Goal: Information Seeking & Learning: Learn about a topic

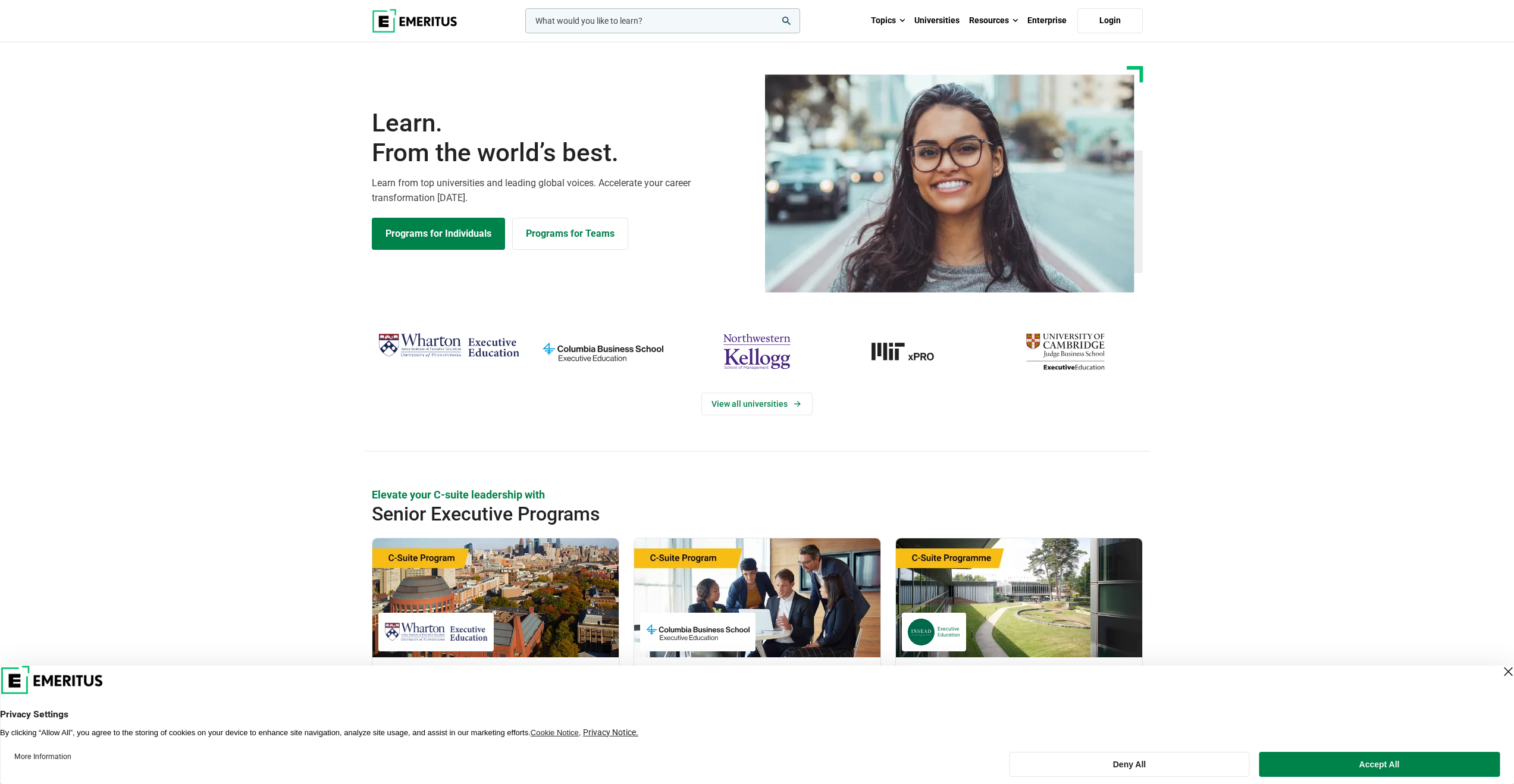
click at [573, 20] on input "woocommerce-product-search-field-0" at bounding box center [662, 20] width 275 height 25
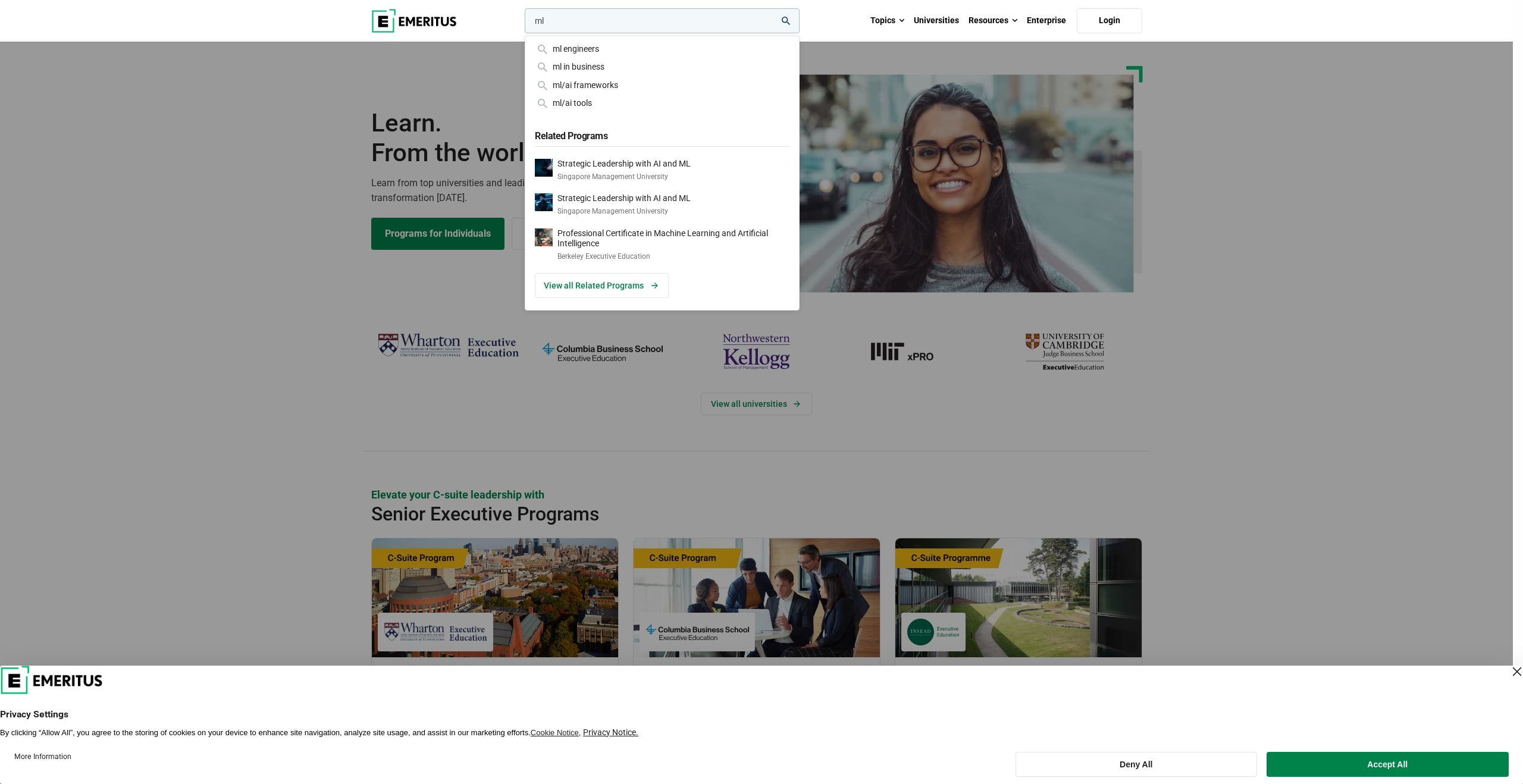
click at [570, 24] on input "ml" at bounding box center [662, 20] width 275 height 25
drag, startPoint x: 592, startPoint y: 25, endPoint x: 502, endPoint y: 20, distance: 90.1
click at [502, 20] on div "ml ml engineers ml in business ml/ai frameworks ml/ai tools Related Programs St…" at bounding box center [757, 20] width 785 height 41
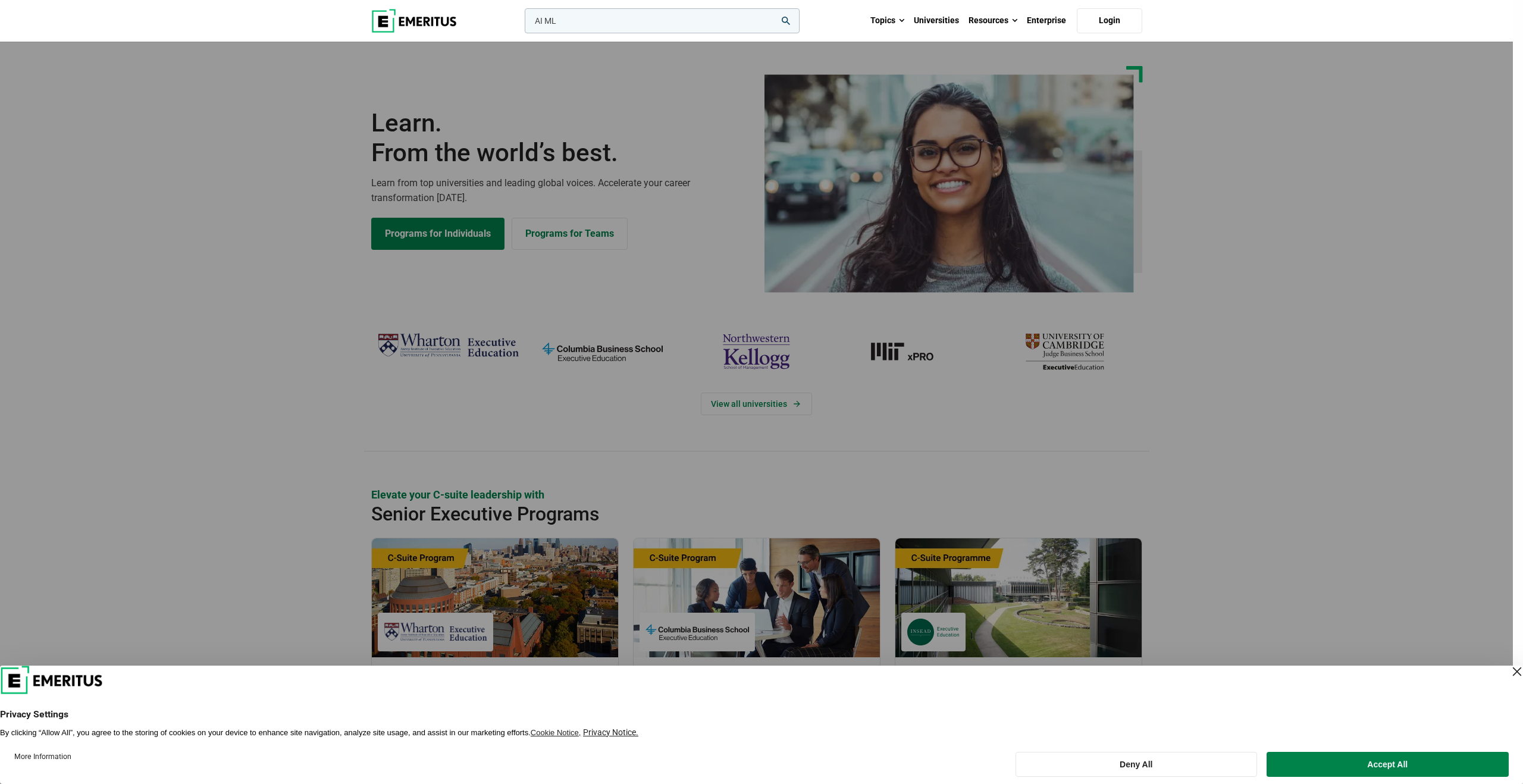
type input "AI ML"
click at [522, 24] on button "search" at bounding box center [522, 24] width 0 height 0
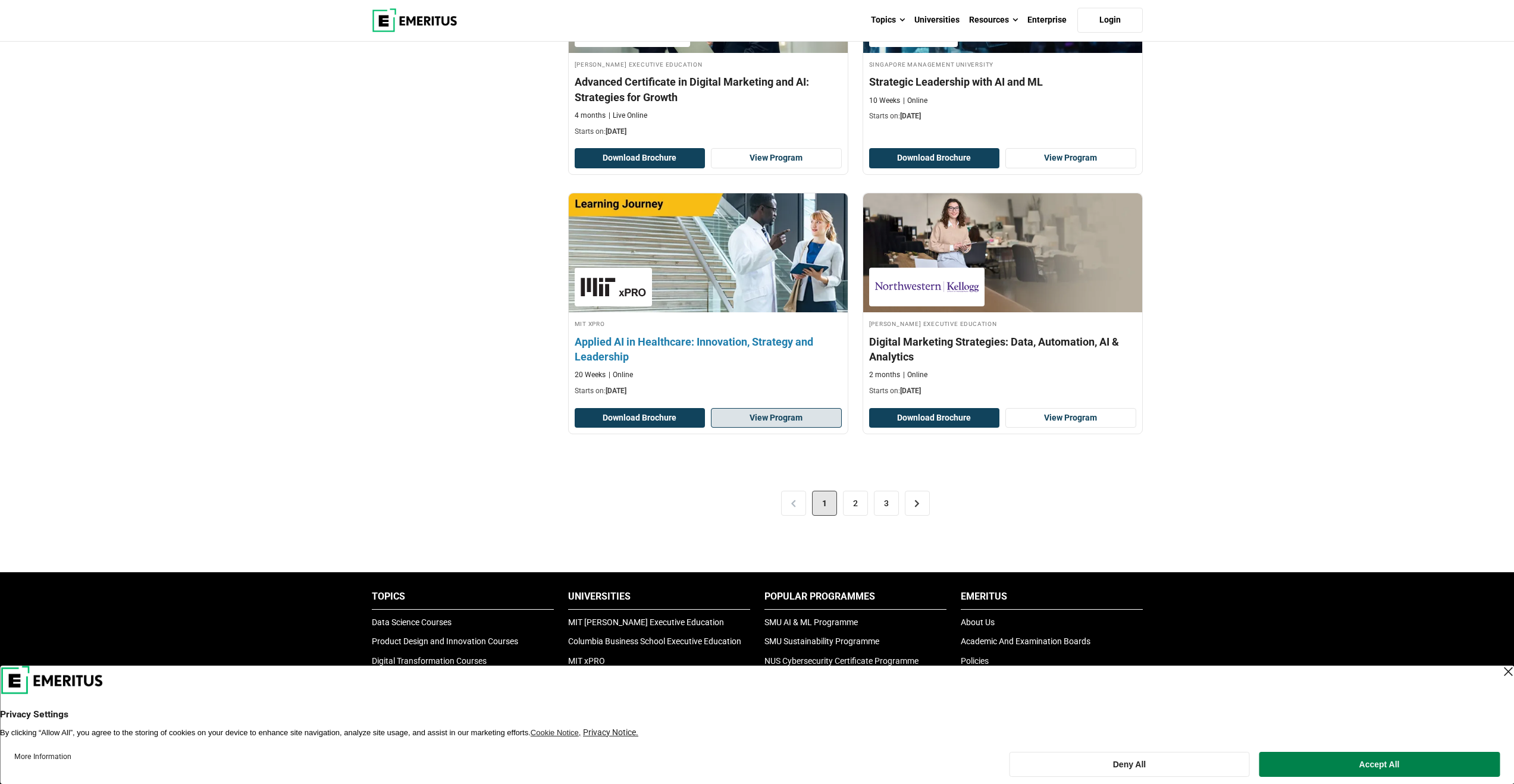
scroll to position [2272, 0]
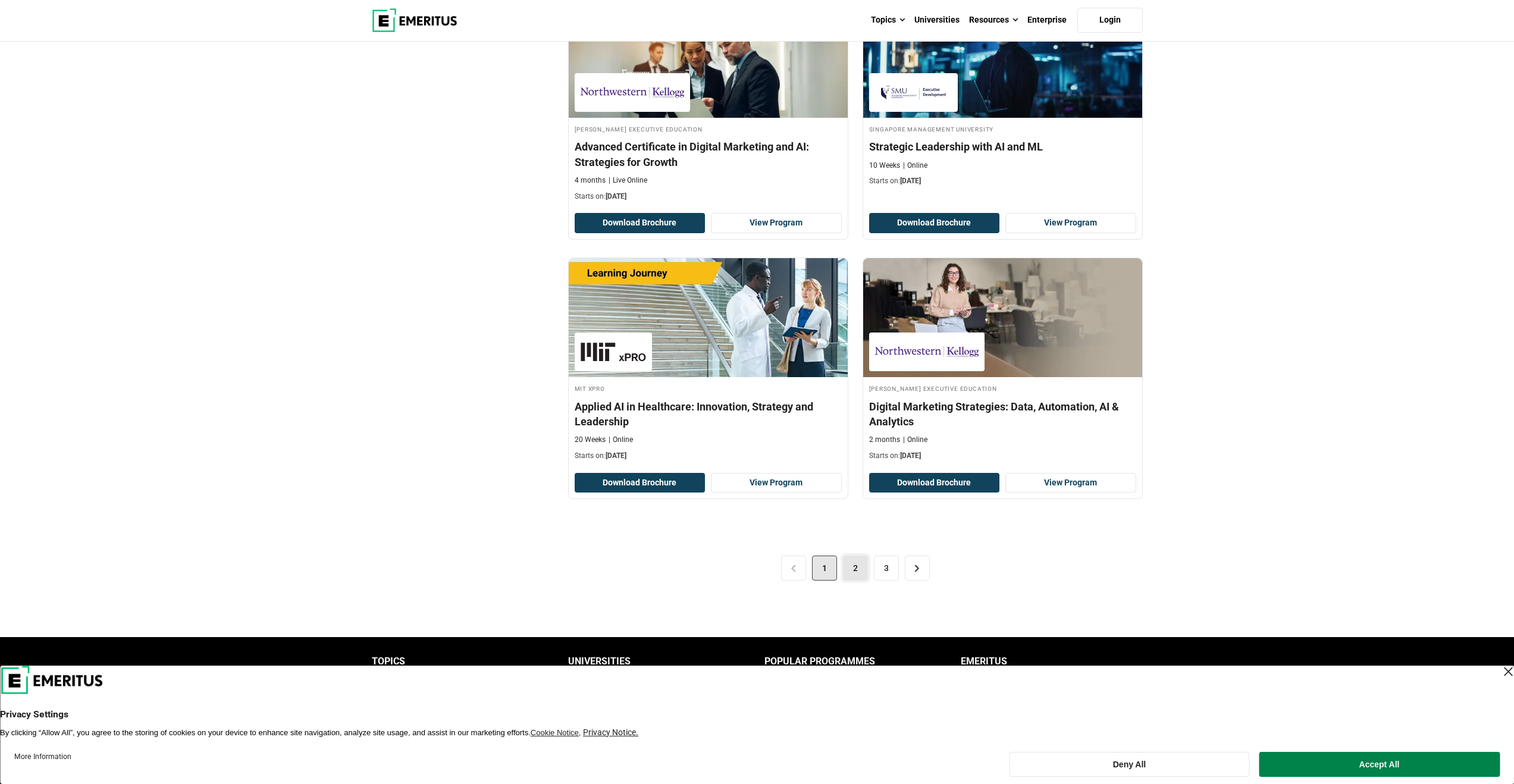
click at [861, 576] on link "2" at bounding box center [855, 567] width 25 height 25
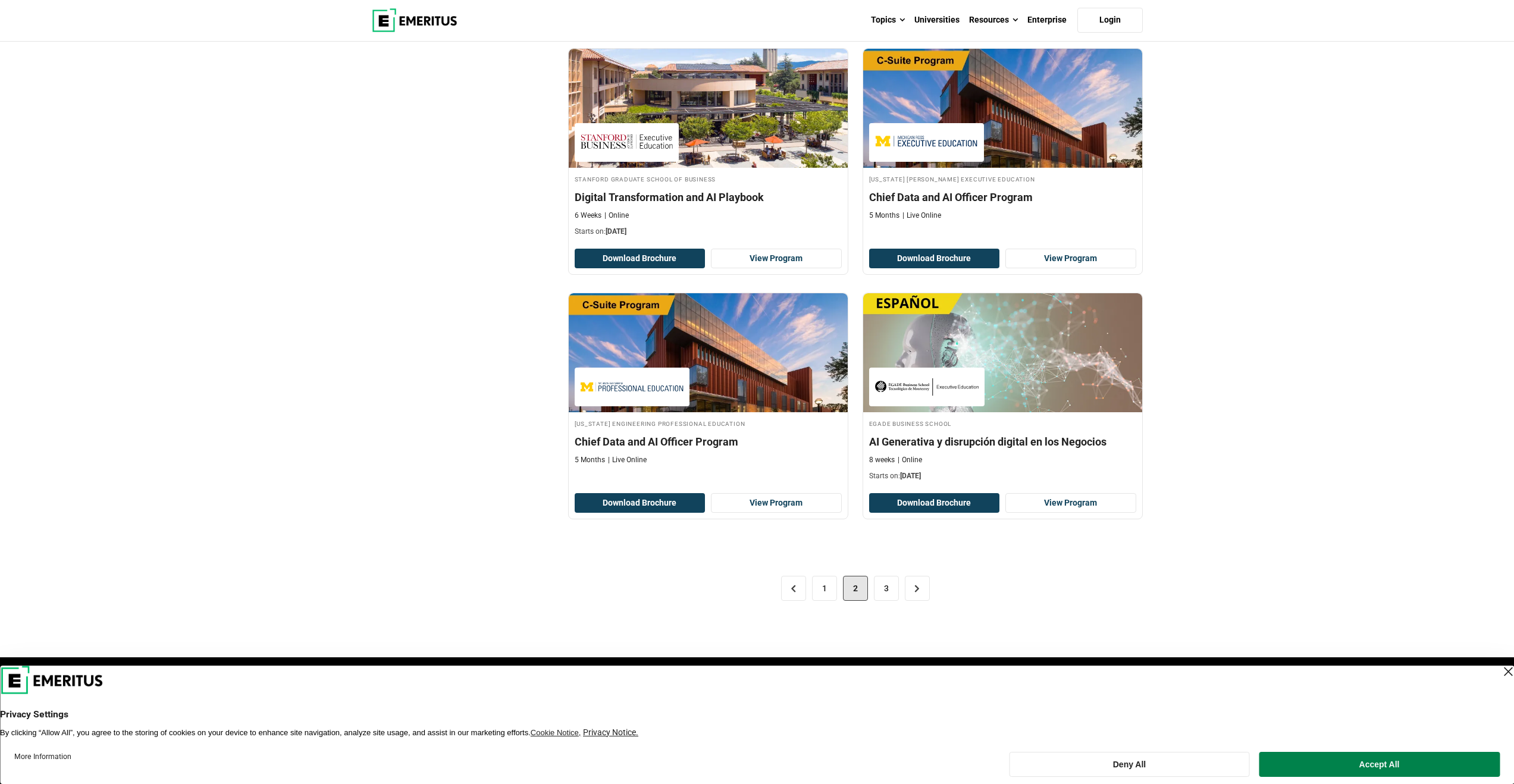
scroll to position [2255, 0]
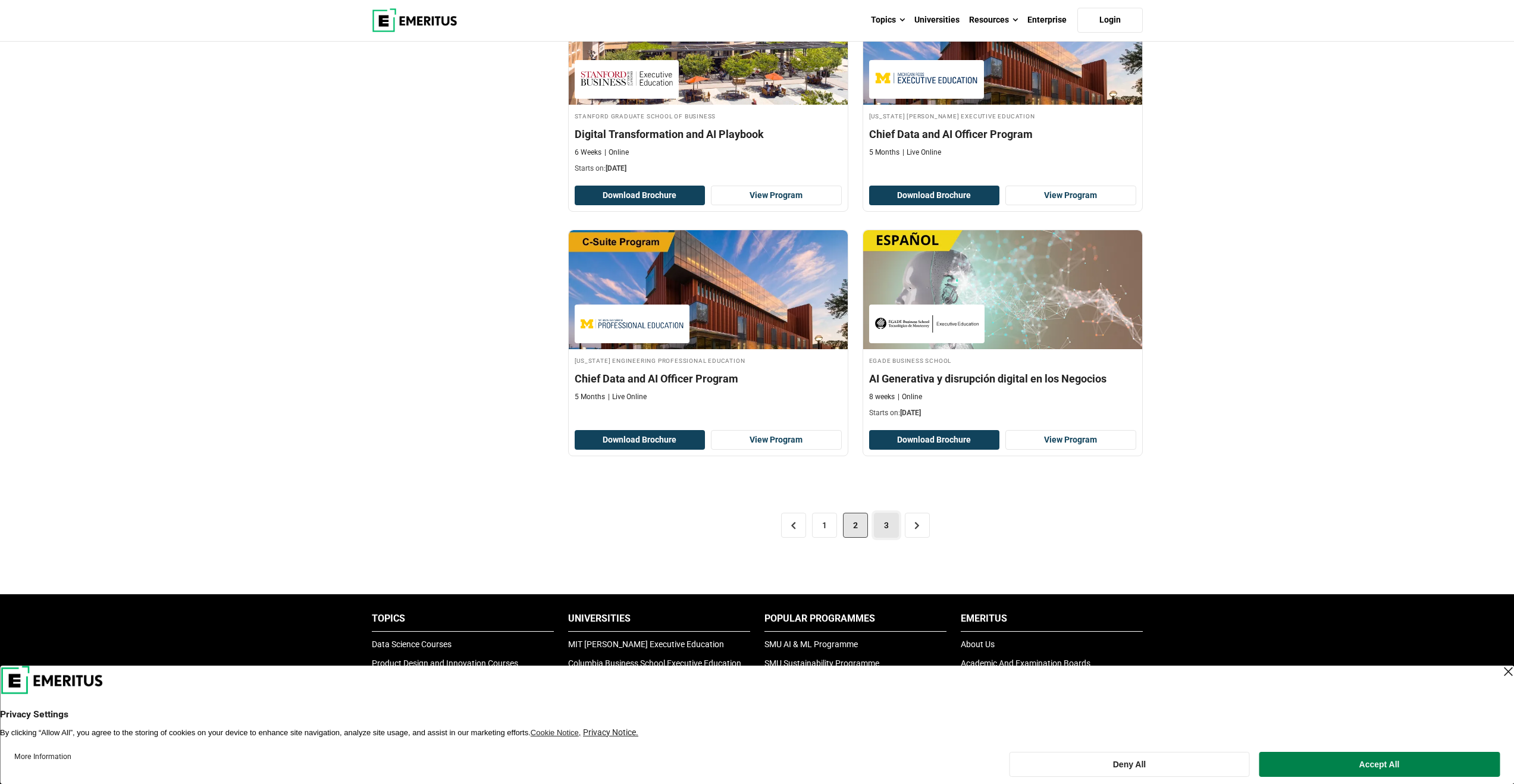
click at [880, 519] on link "3" at bounding box center [886, 525] width 25 height 25
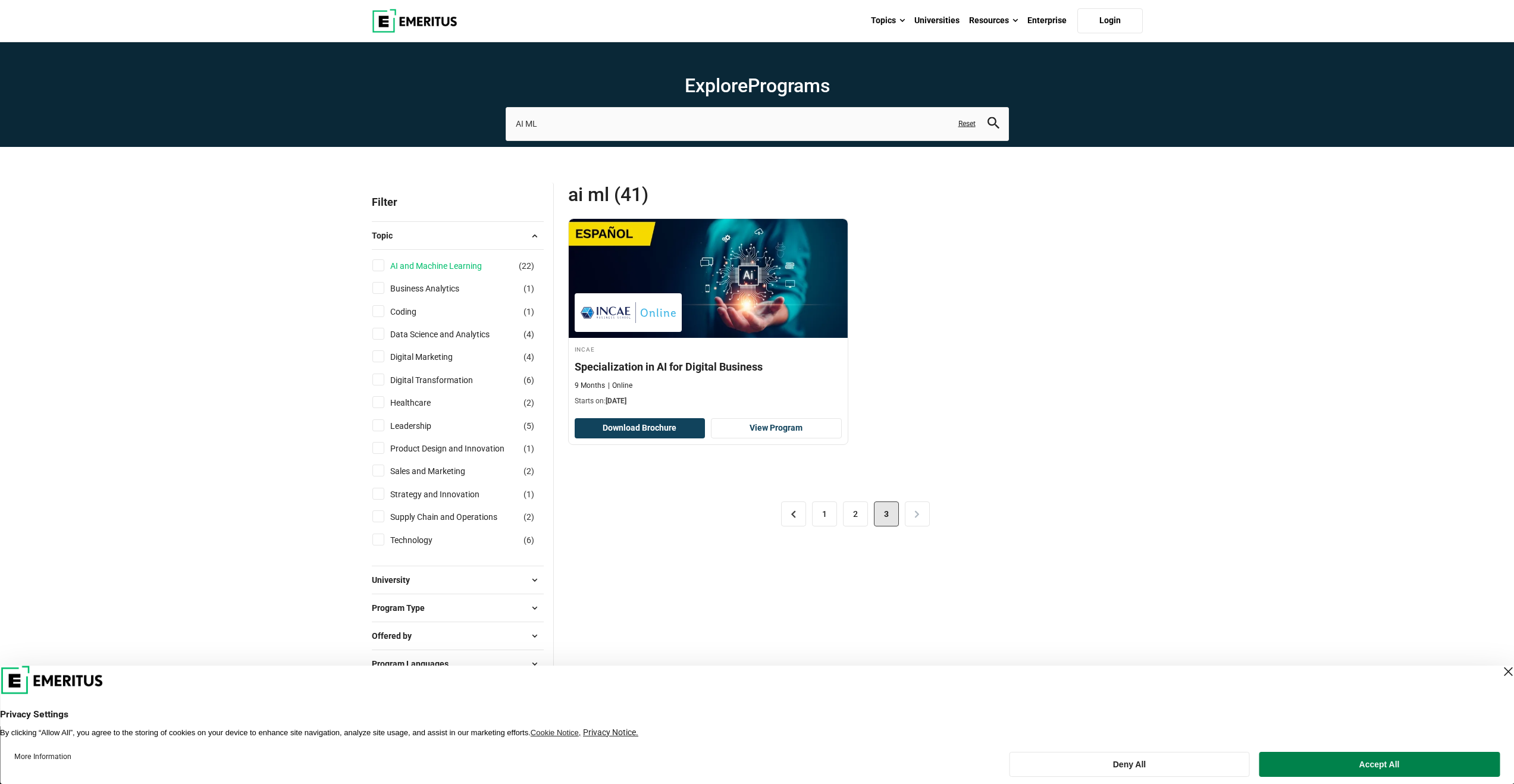
click at [463, 263] on link "AI and Machine Learning" at bounding box center [448, 266] width 115 height 13
checkbox input "true"
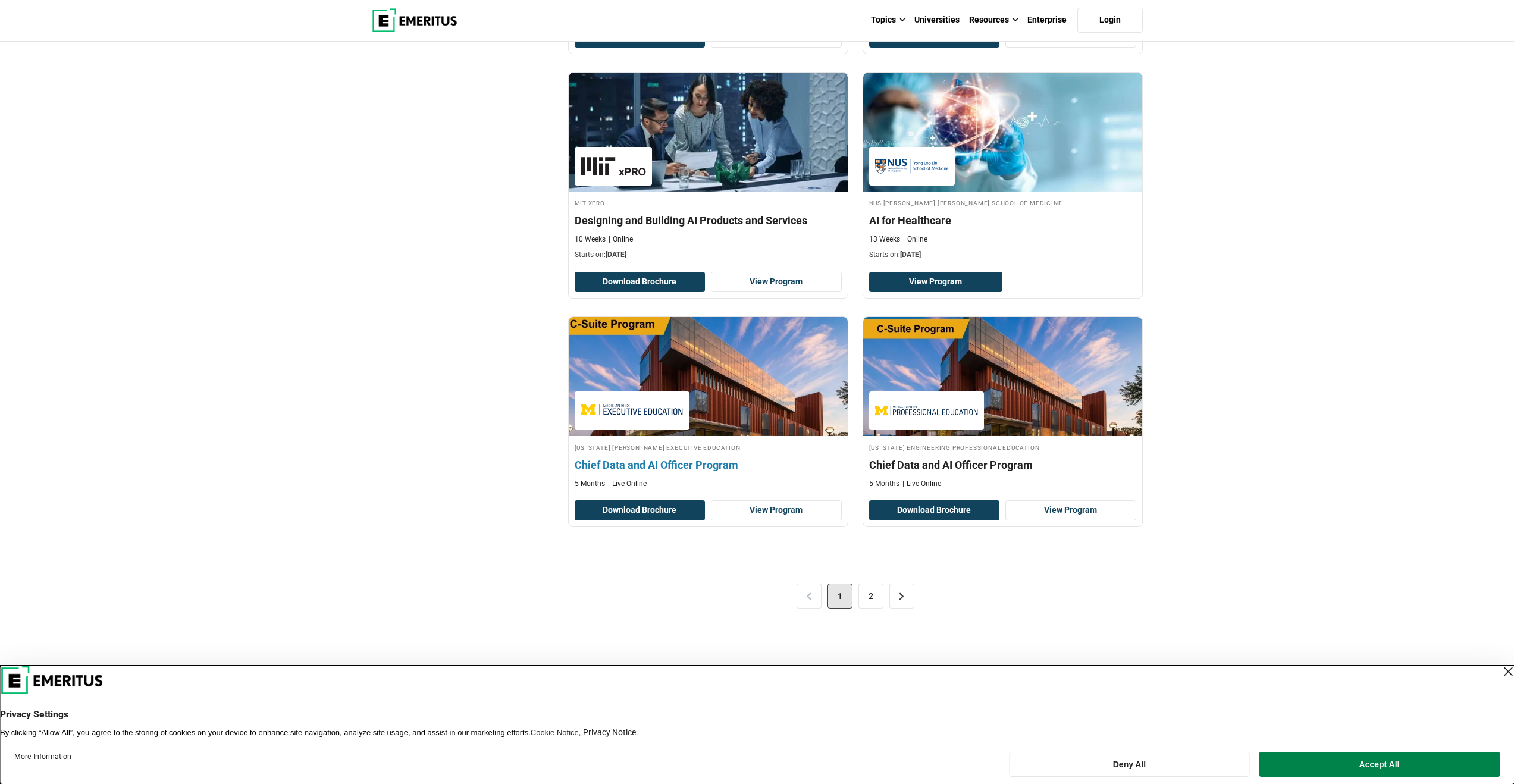
scroll to position [2201, 0]
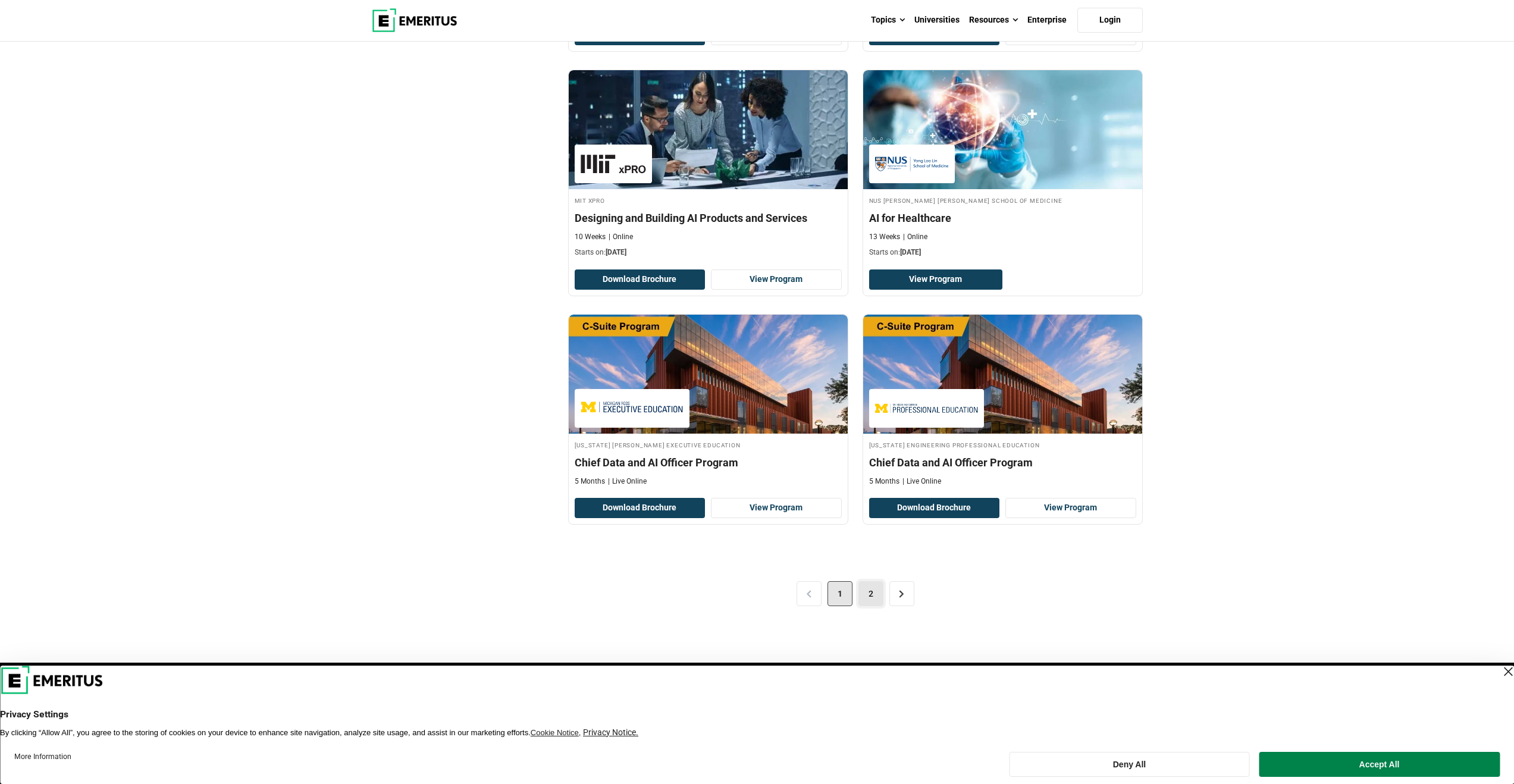
click at [878, 602] on link "2" at bounding box center [870, 593] width 25 height 25
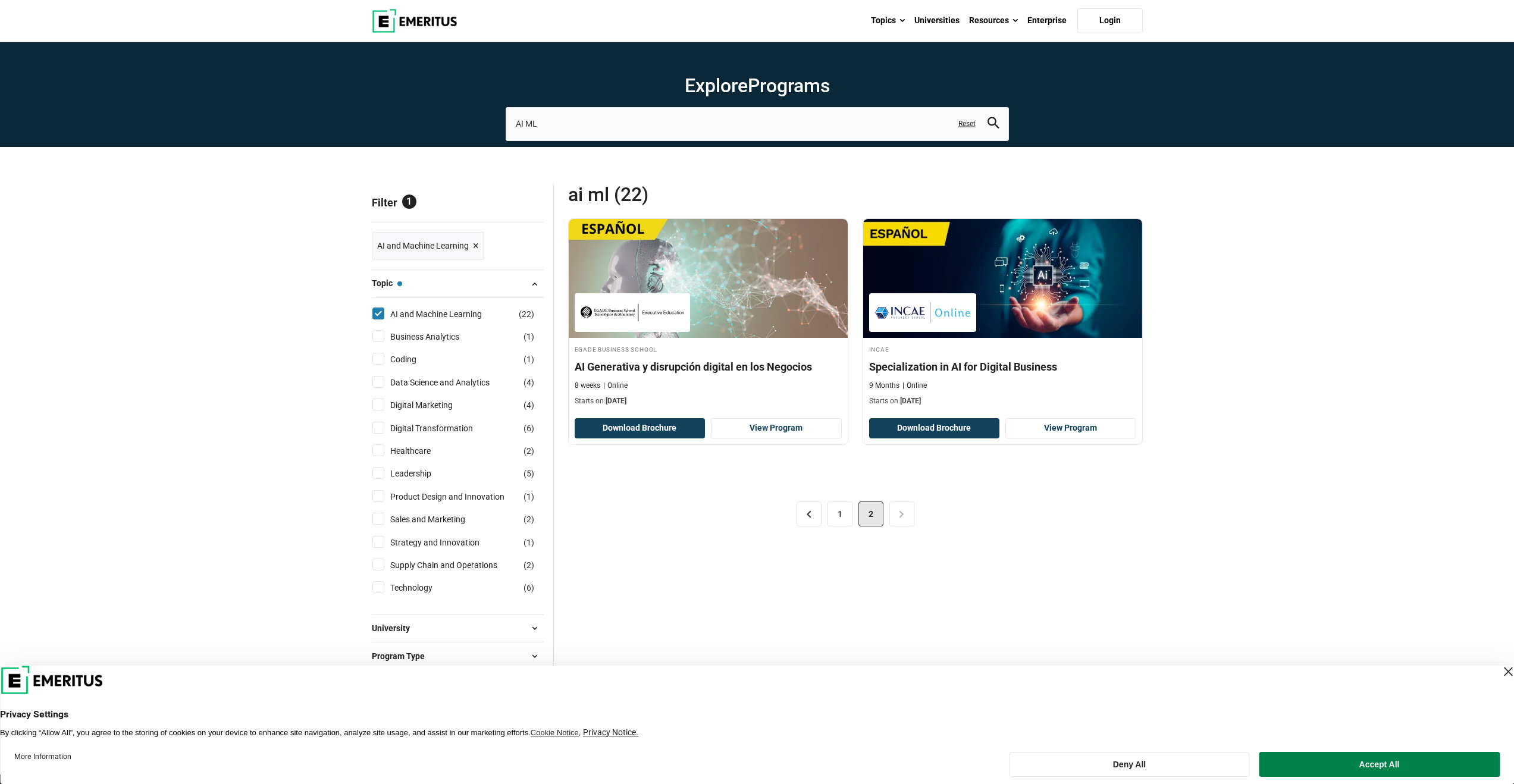
click at [381, 363] on input "Coding ( 1 )" at bounding box center [378, 358] width 12 height 12
checkbox input "true"
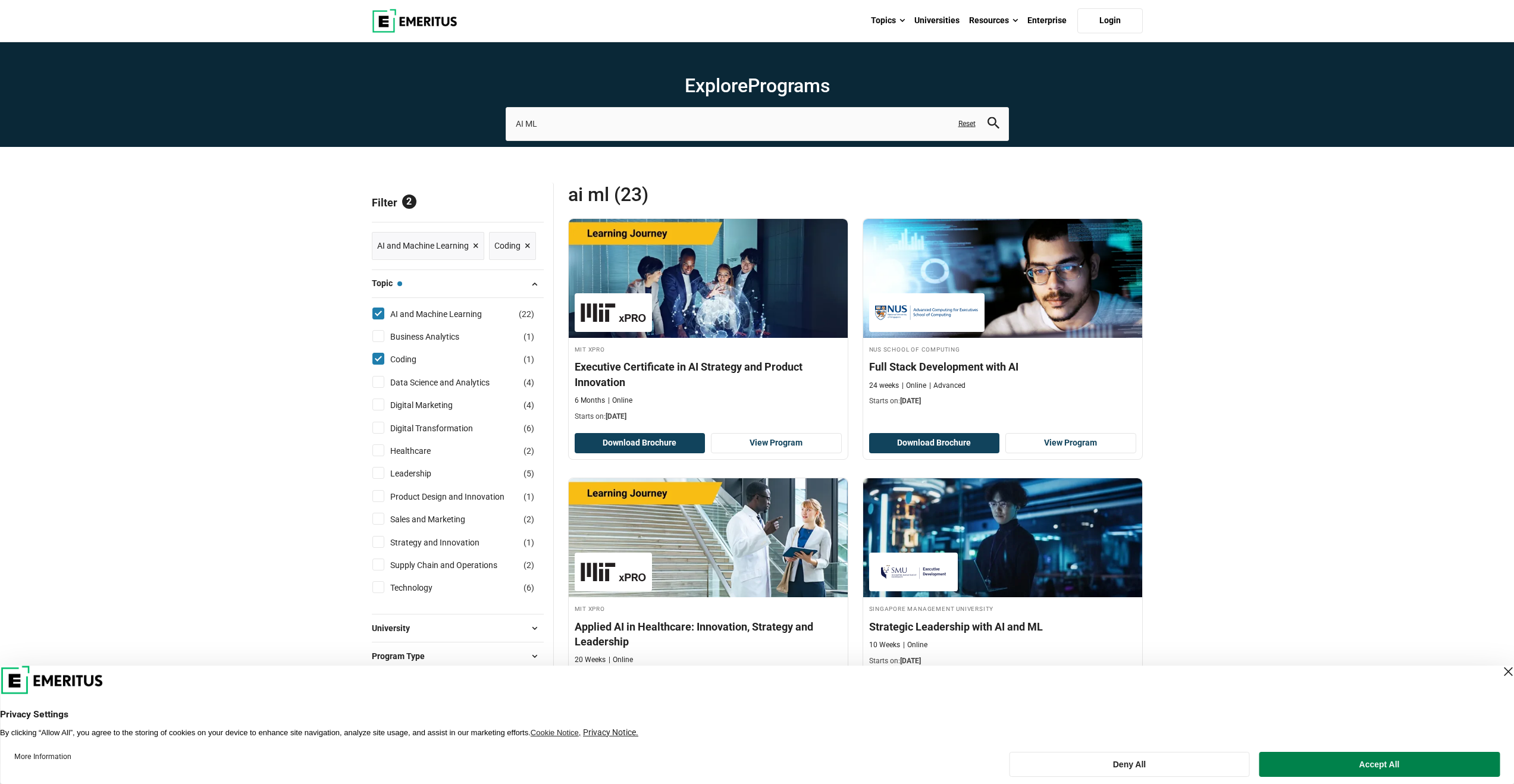
click at [381, 363] on input "Coding ( 1 )" at bounding box center [378, 358] width 12 height 12
checkbox input "false"
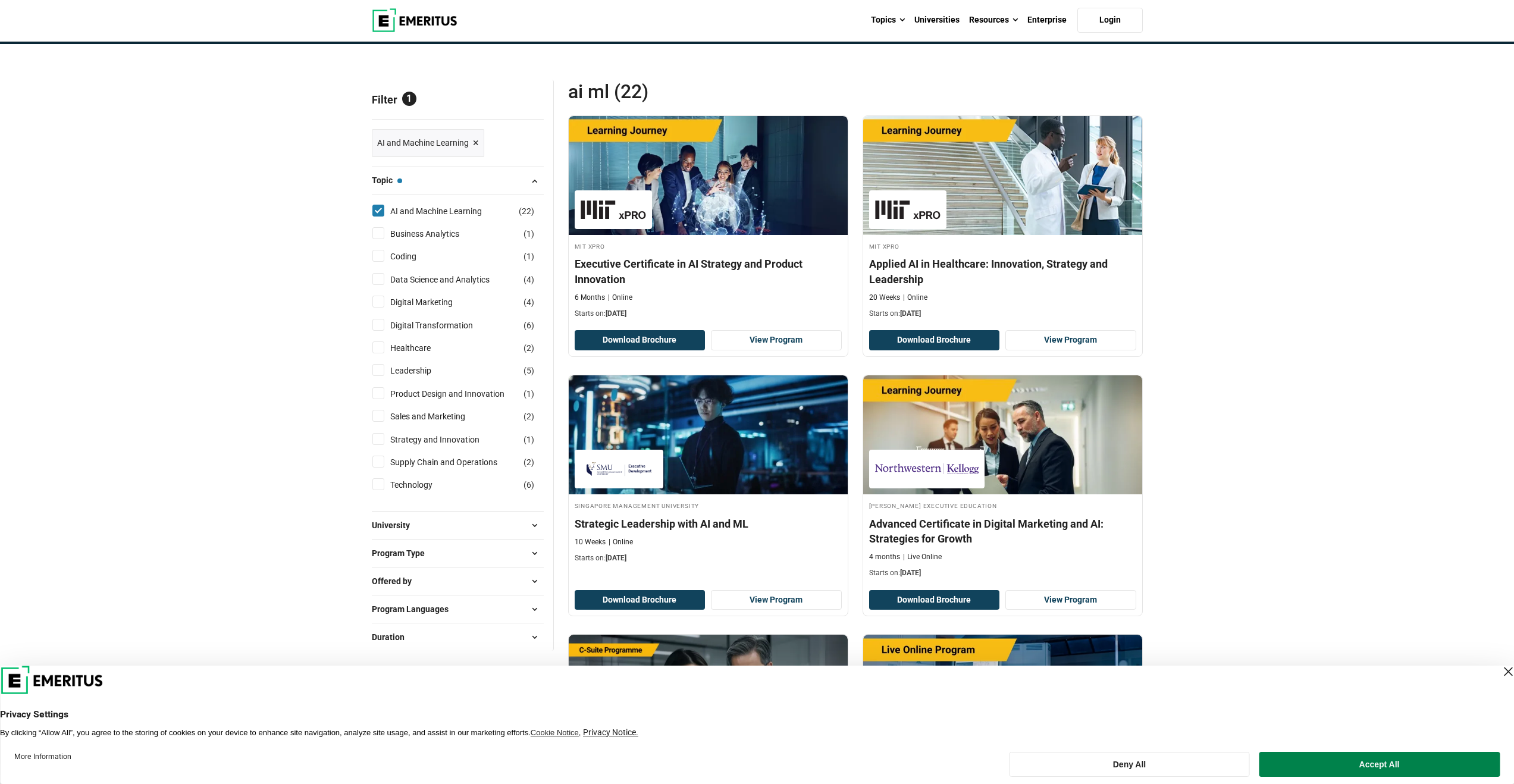
scroll to position [156, 0]
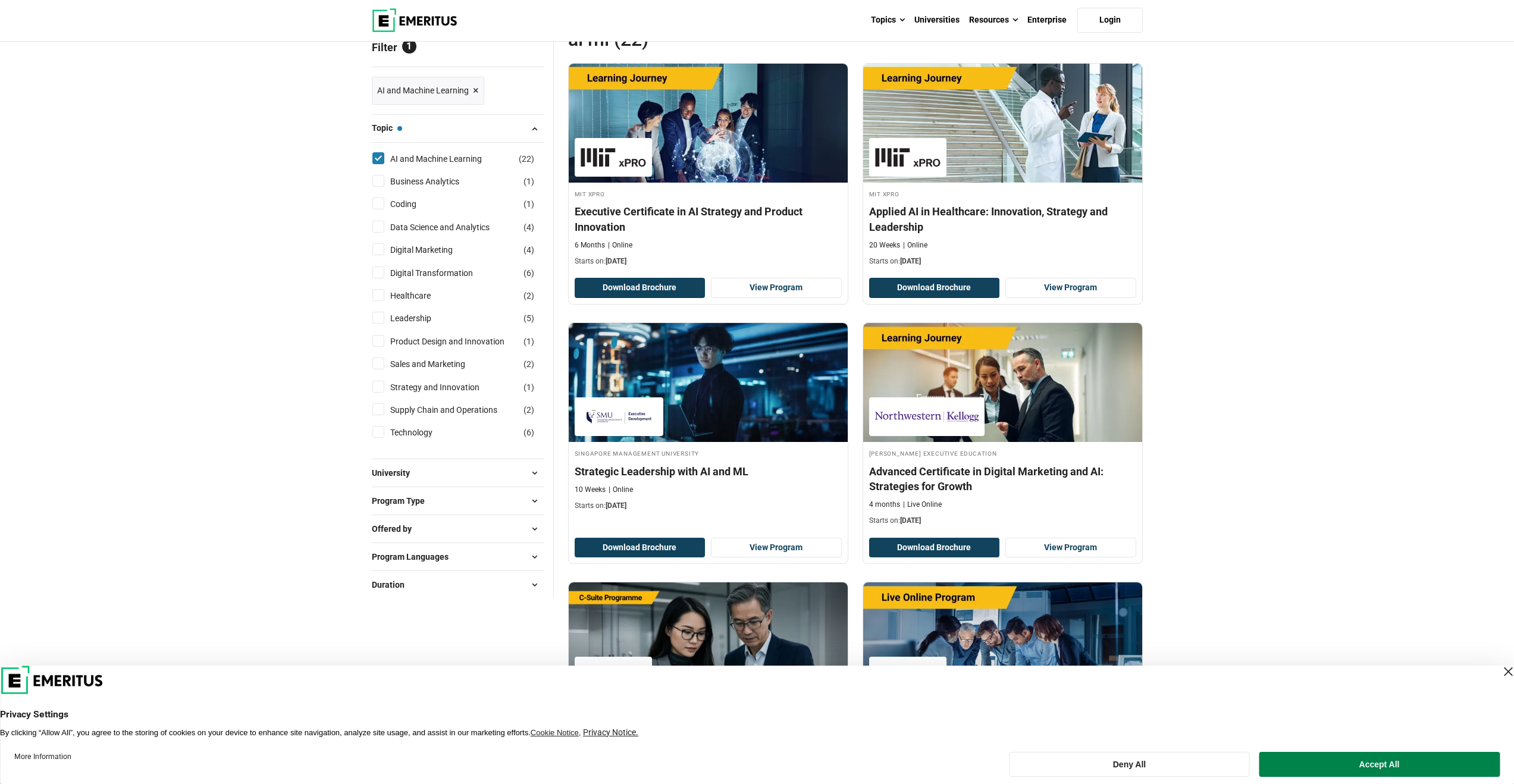
click at [378, 160] on input "AI and Machine Learning ( 22 )" at bounding box center [378, 158] width 12 height 12
checkbox input "false"
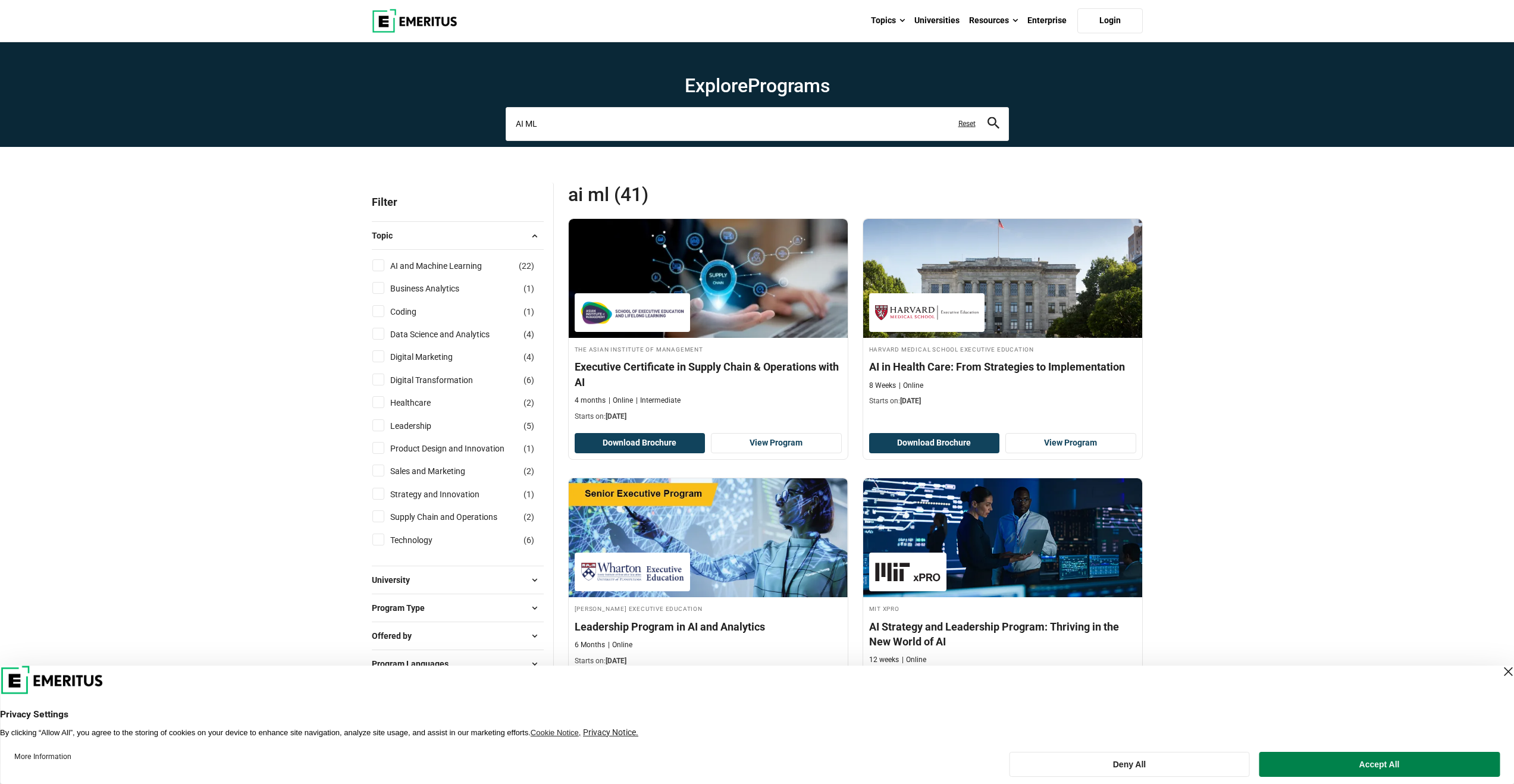
drag, startPoint x: 525, startPoint y: 126, endPoint x: 470, endPoint y: 124, distance: 55.0
click at [470, 124] on section "Explore Programs AI ML Related Programs Executive Certificate in Supply Chain &…" at bounding box center [757, 94] width 1514 height 105
type input "ML"
click at [987, 117] on button "search" at bounding box center [993, 124] width 12 height 13
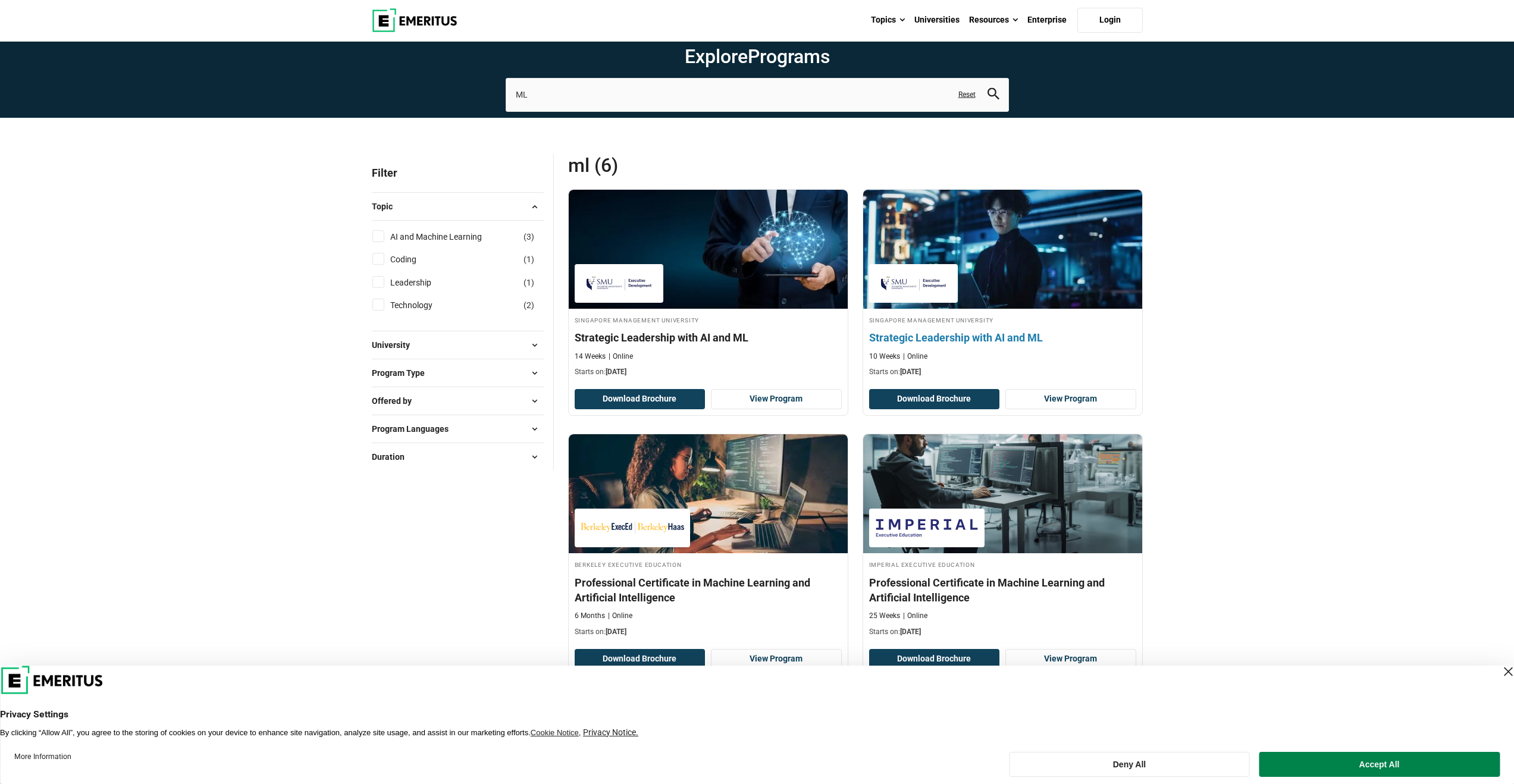
scroll to position [50, 0]
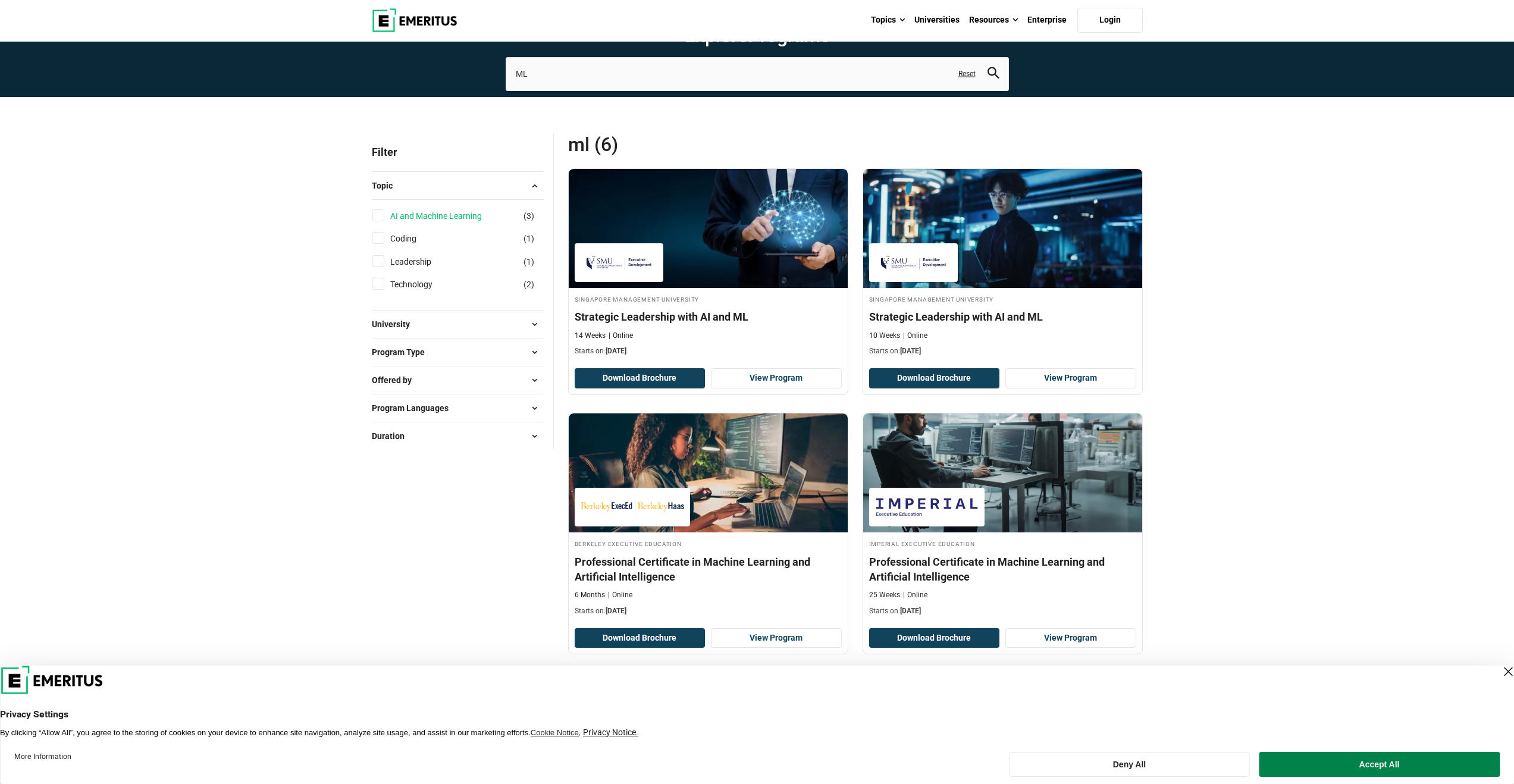
click at [422, 220] on link "AI and Machine Learning" at bounding box center [448, 215] width 115 height 13
checkbox input "true"
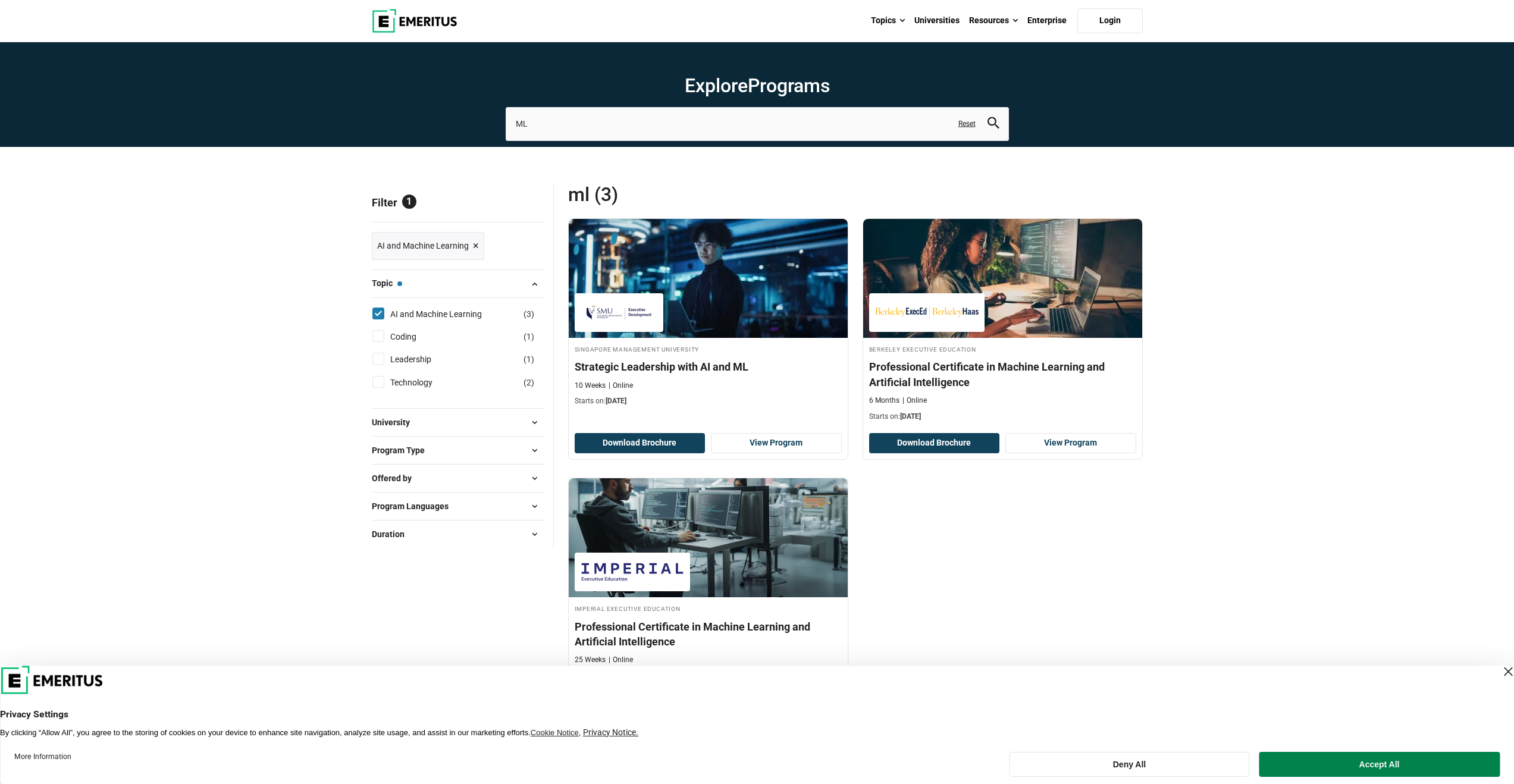
click at [502, 431] on button "University" at bounding box center [458, 422] width 172 height 18
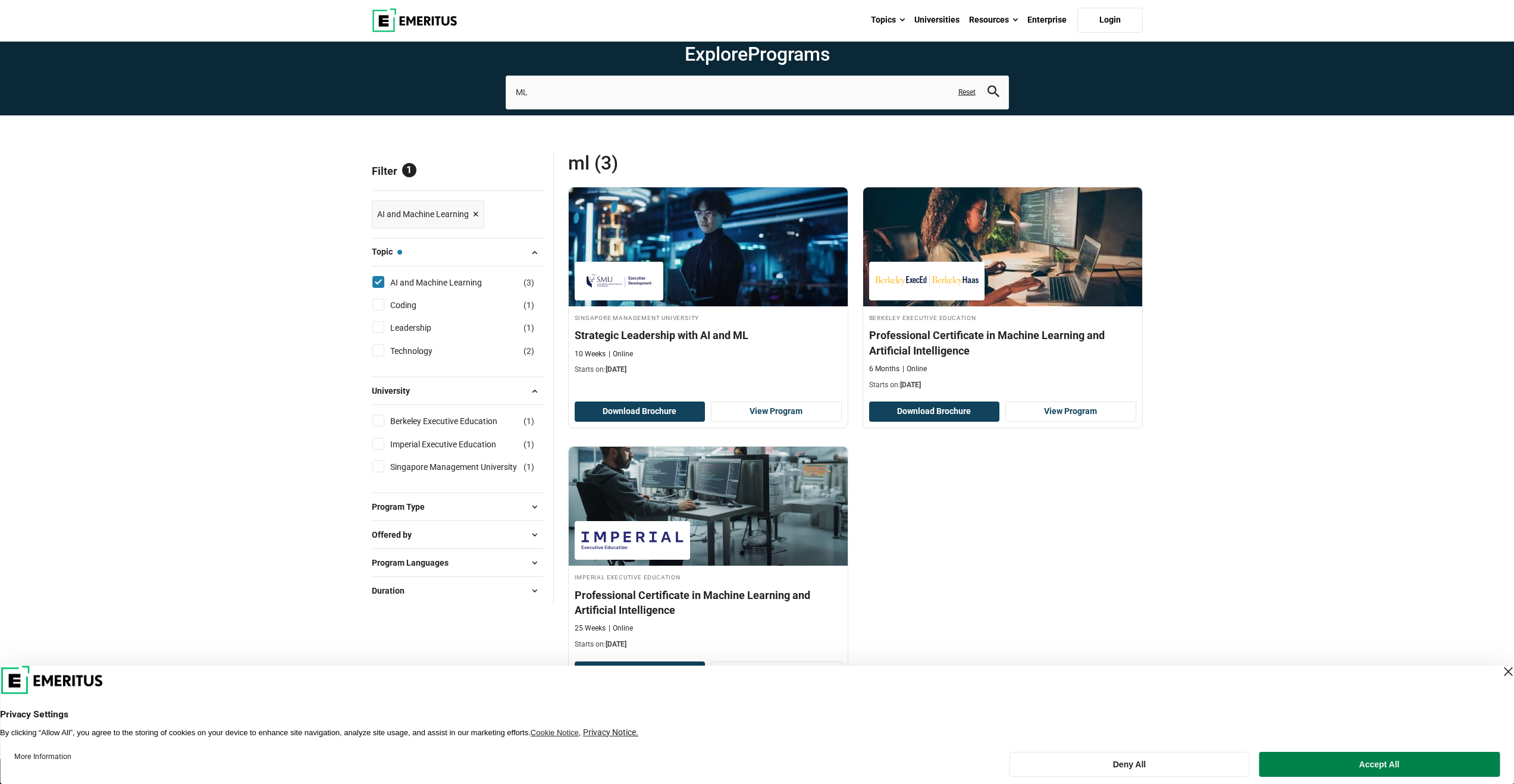
scroll to position [47, 0]
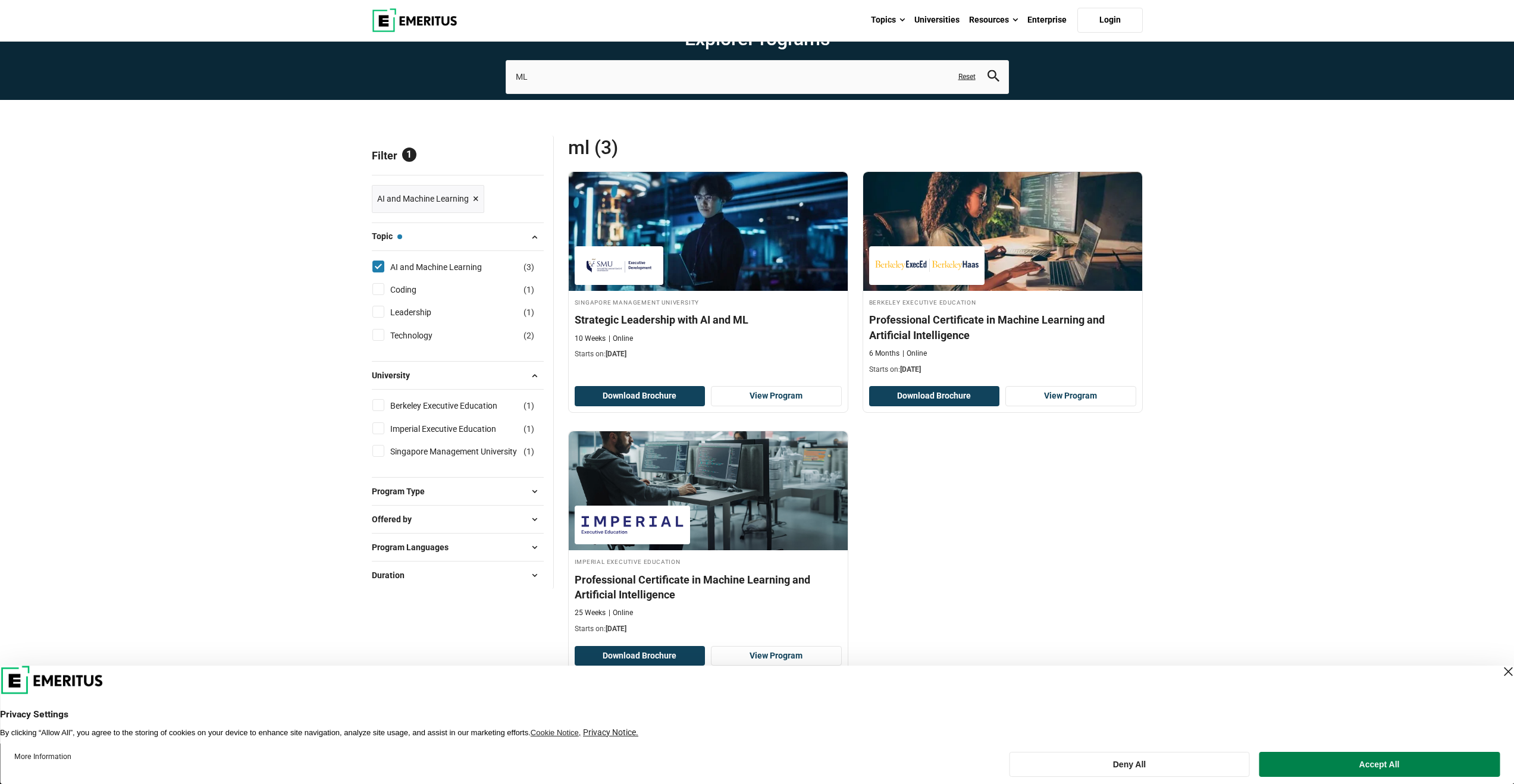
click at [379, 265] on input "AI and Machine Learning ( 3 )" at bounding box center [378, 266] width 12 height 12
checkbox input "false"
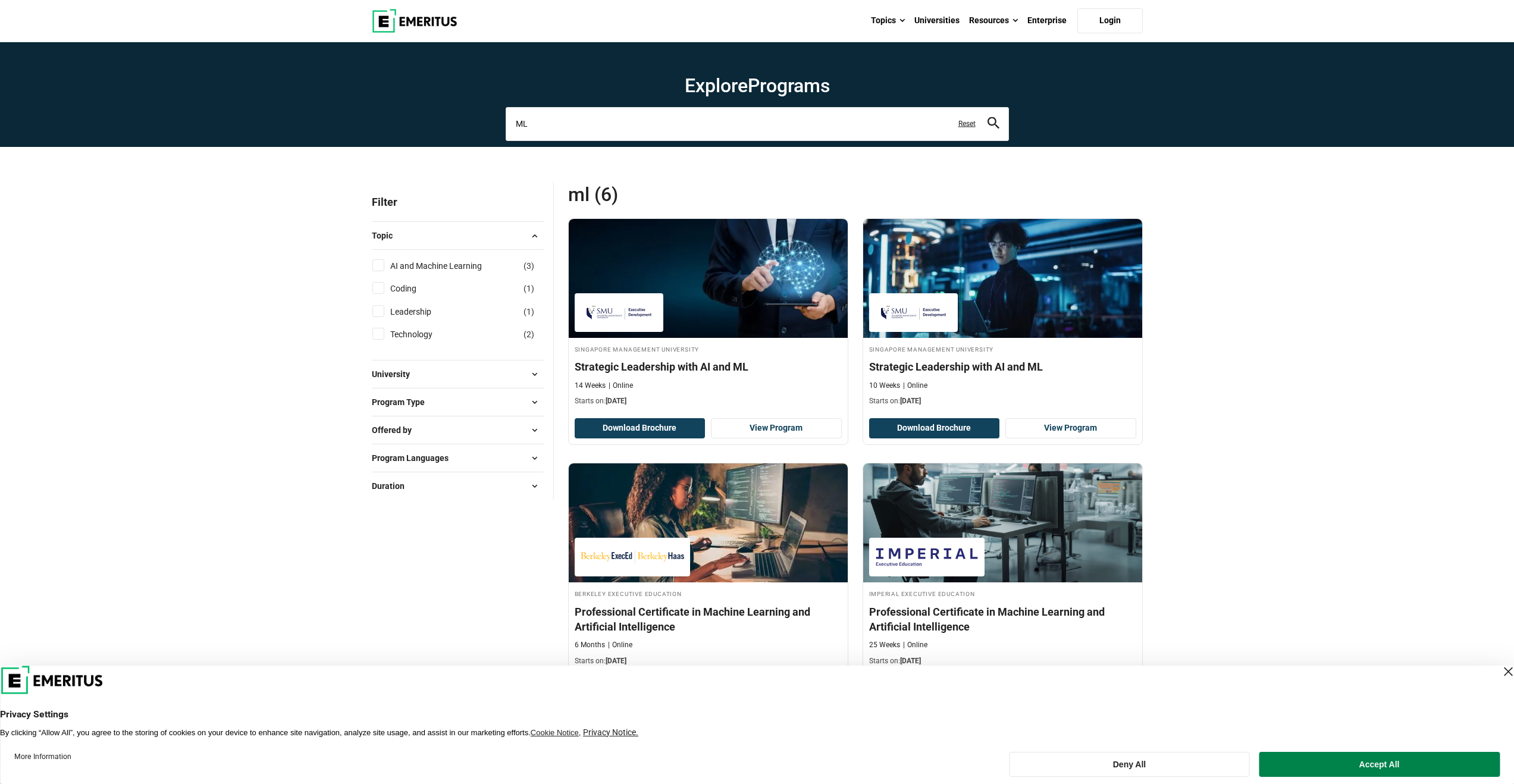
click at [653, 132] on input "ML" at bounding box center [757, 124] width 503 height 33
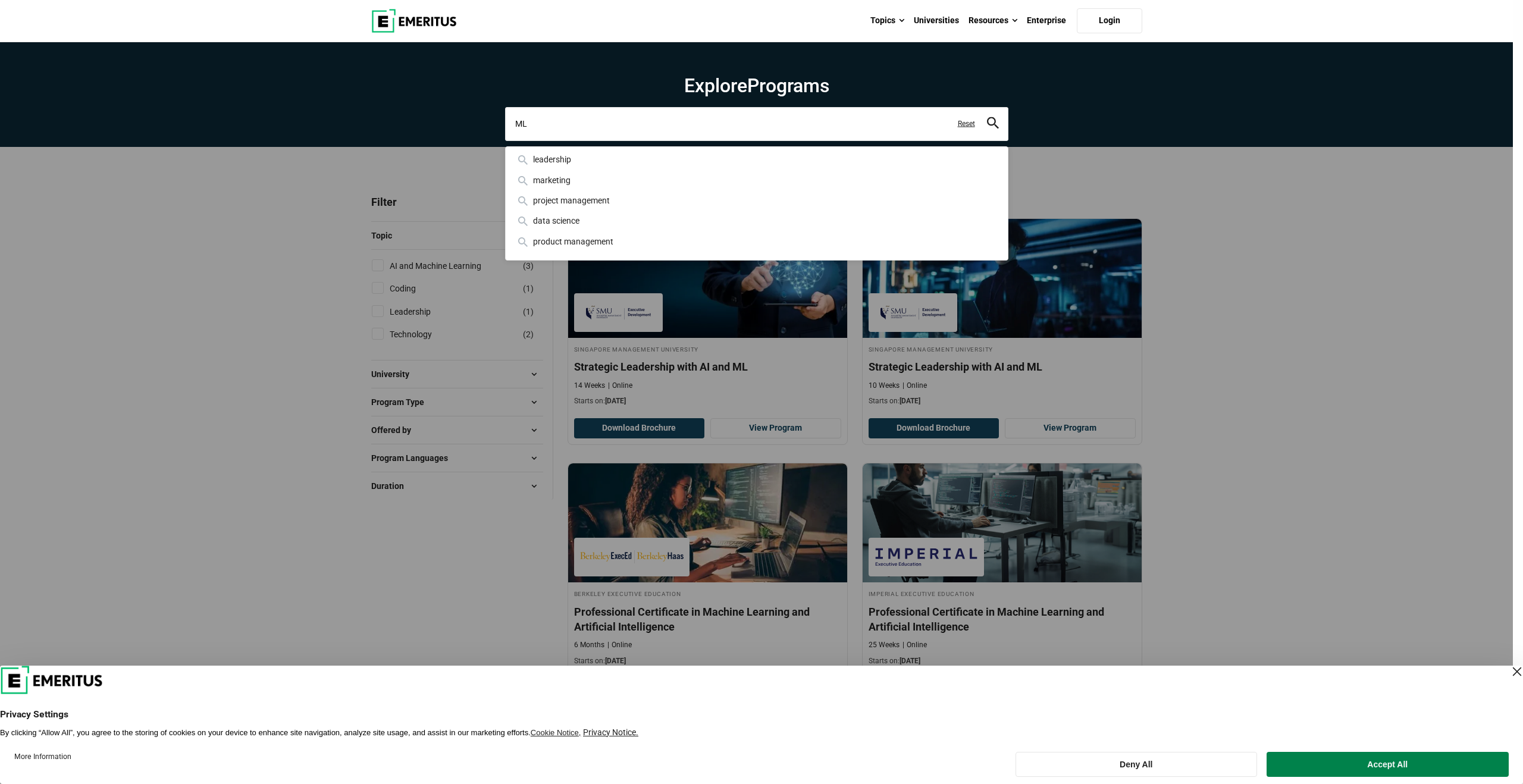
click at [653, 132] on input "ML" at bounding box center [756, 124] width 503 height 33
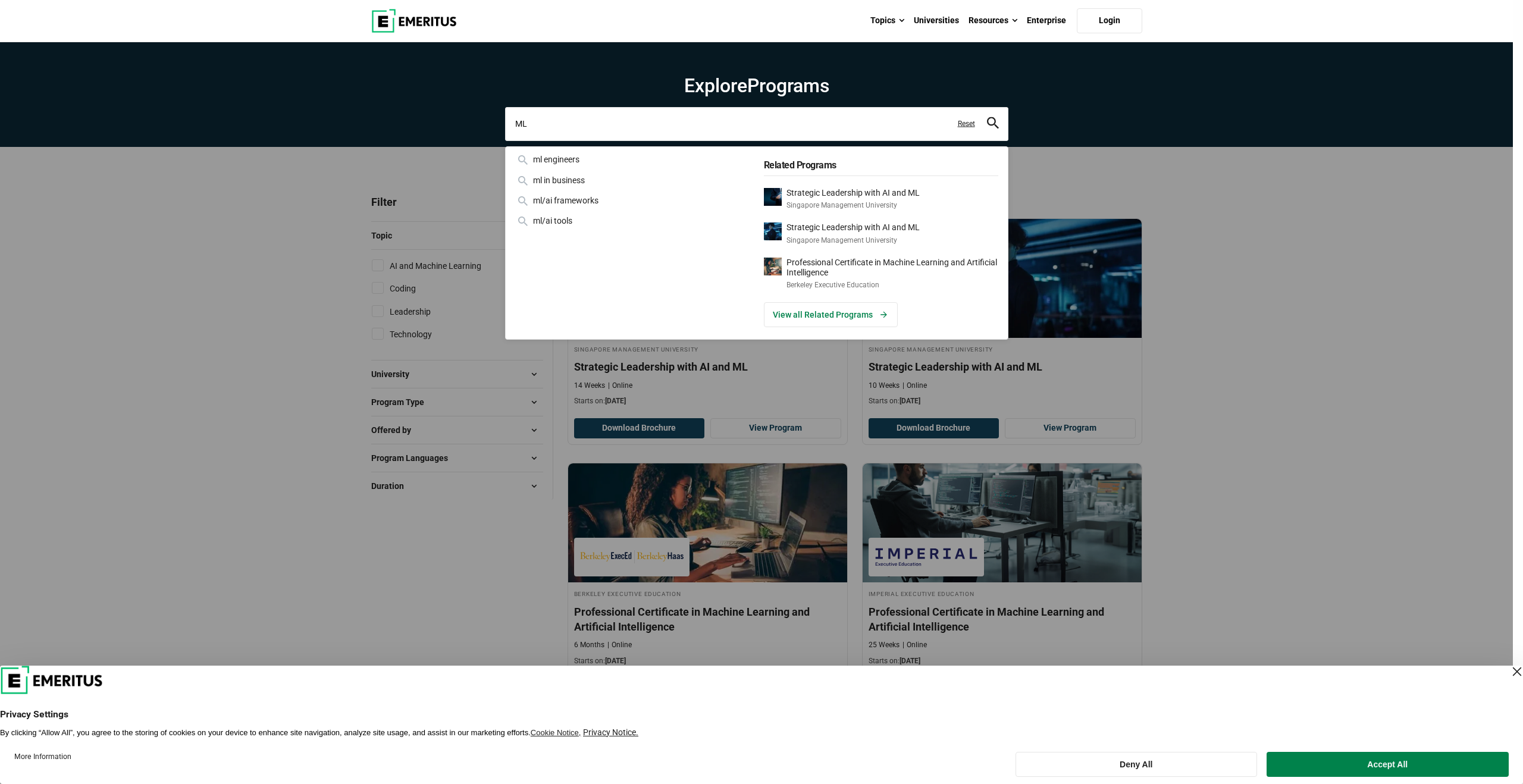
click at [653, 132] on input "ML" at bounding box center [756, 124] width 503 height 33
click at [970, 130] on input "ML" at bounding box center [756, 124] width 503 height 33
click at [971, 127] on link "Reset" at bounding box center [966, 124] width 17 height 10
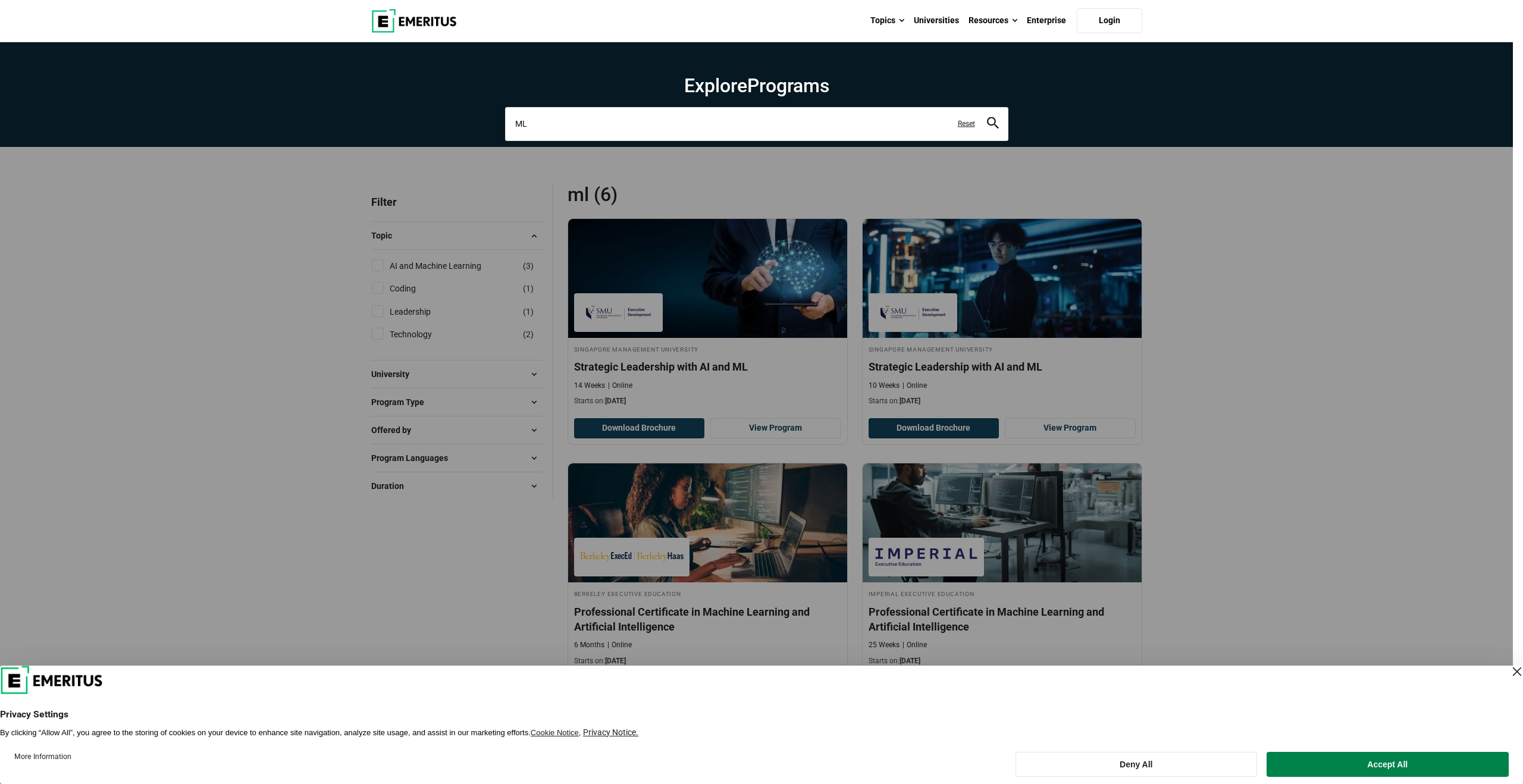
click at [803, 122] on input "ML" at bounding box center [756, 124] width 503 height 33
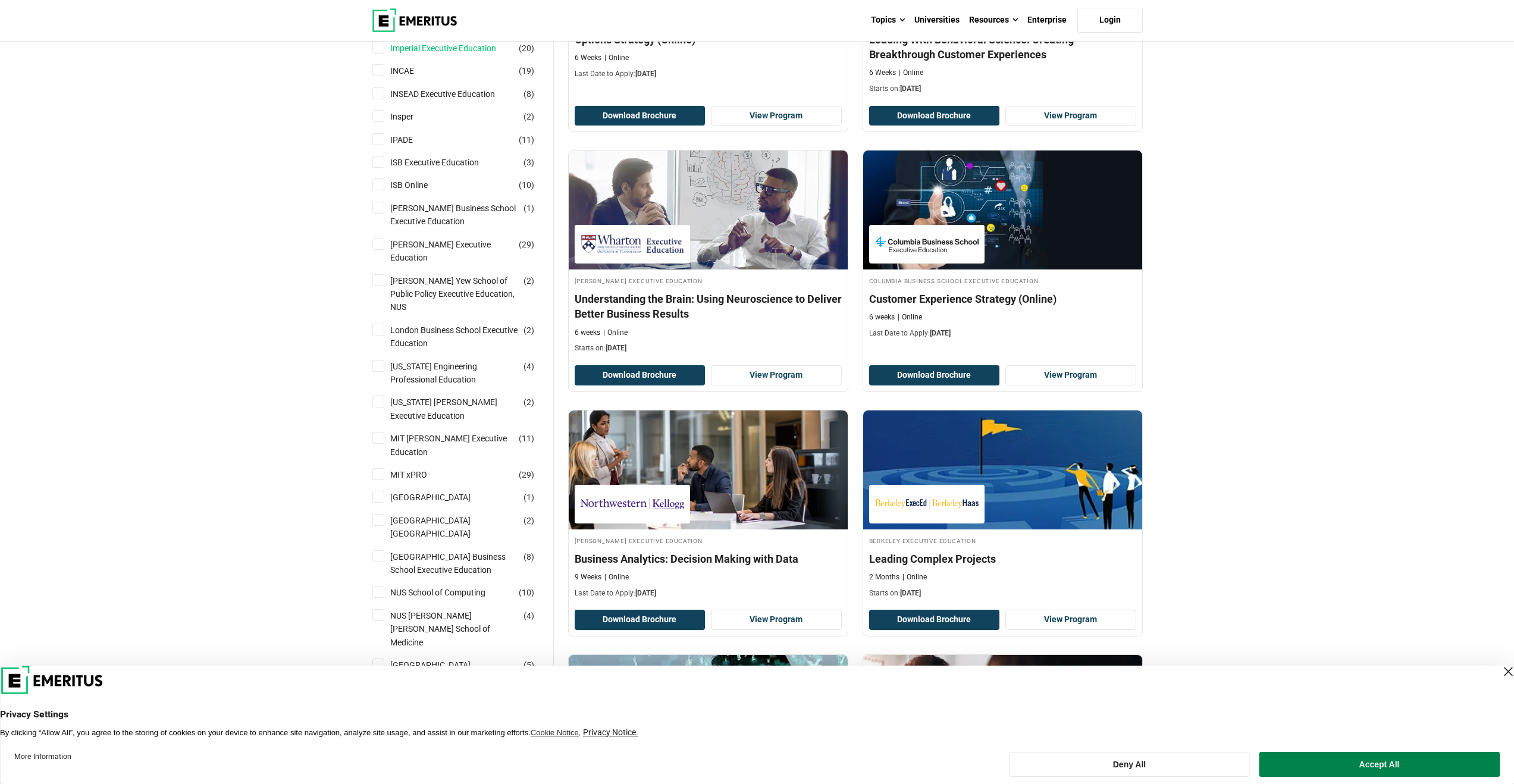
scroll to position [1114, 0]
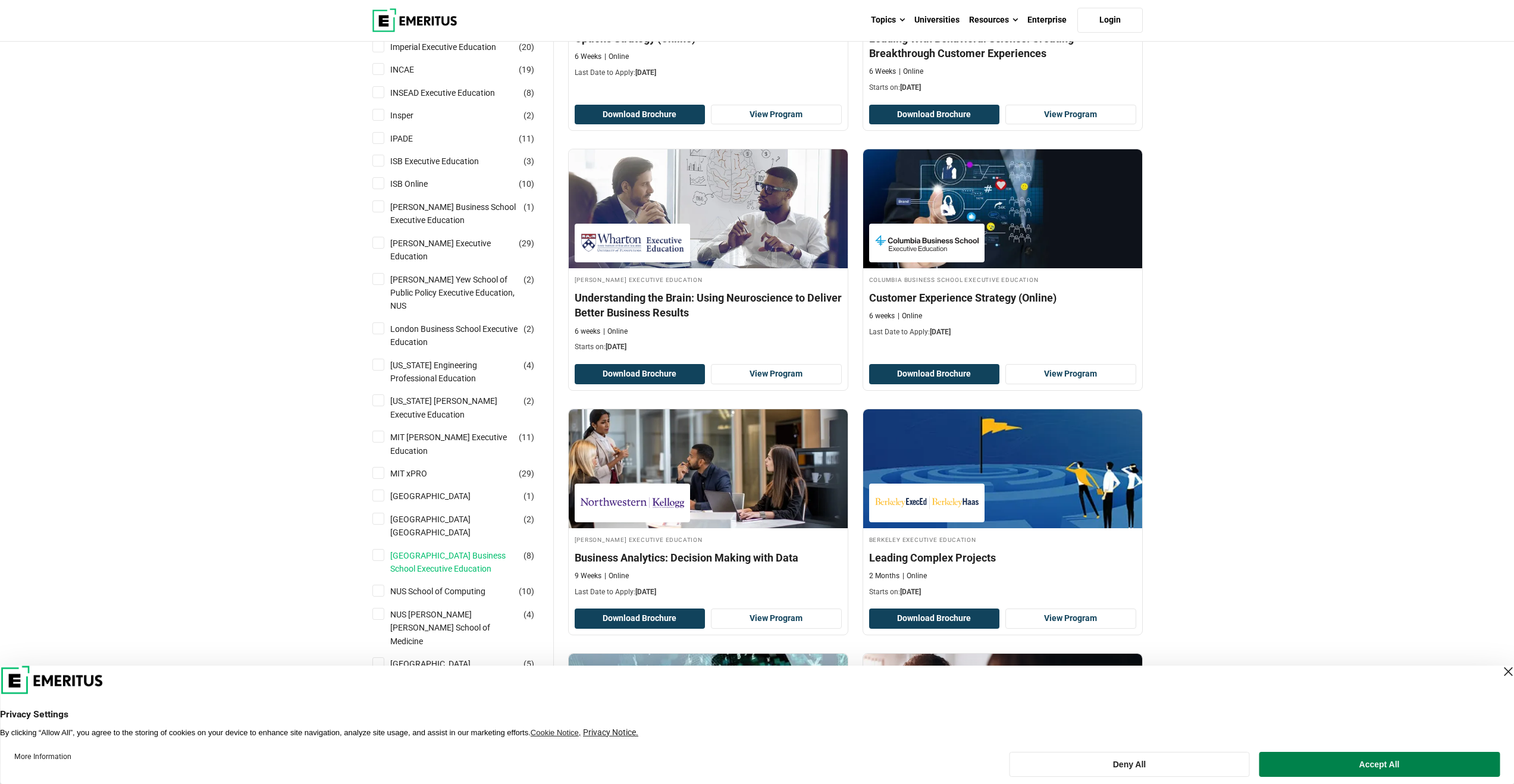
click at [458, 549] on link "[GEOGRAPHIC_DATA] Business School Executive Education" at bounding box center [466, 562] width 152 height 27
checkbox input "true"
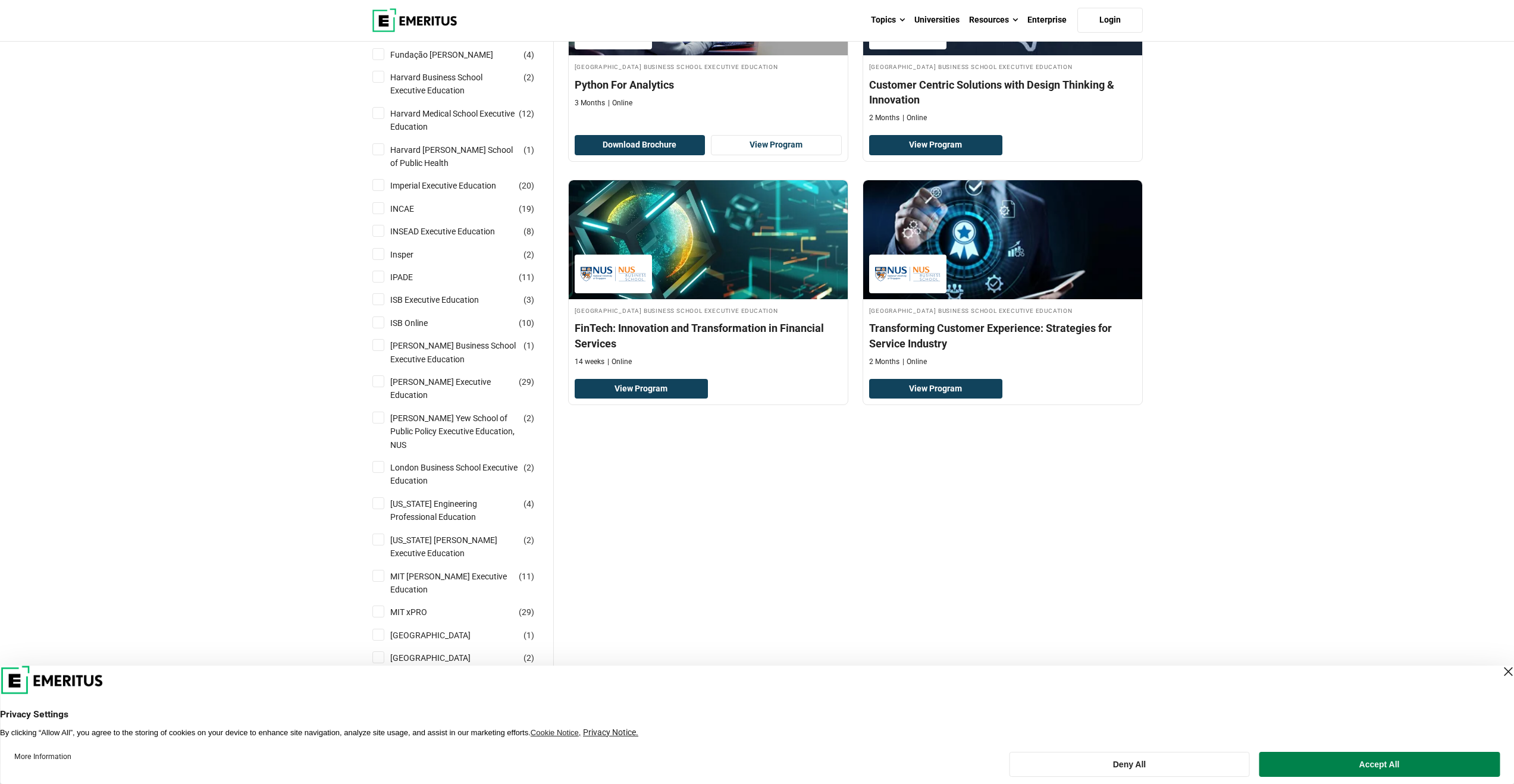
scroll to position [1006, 0]
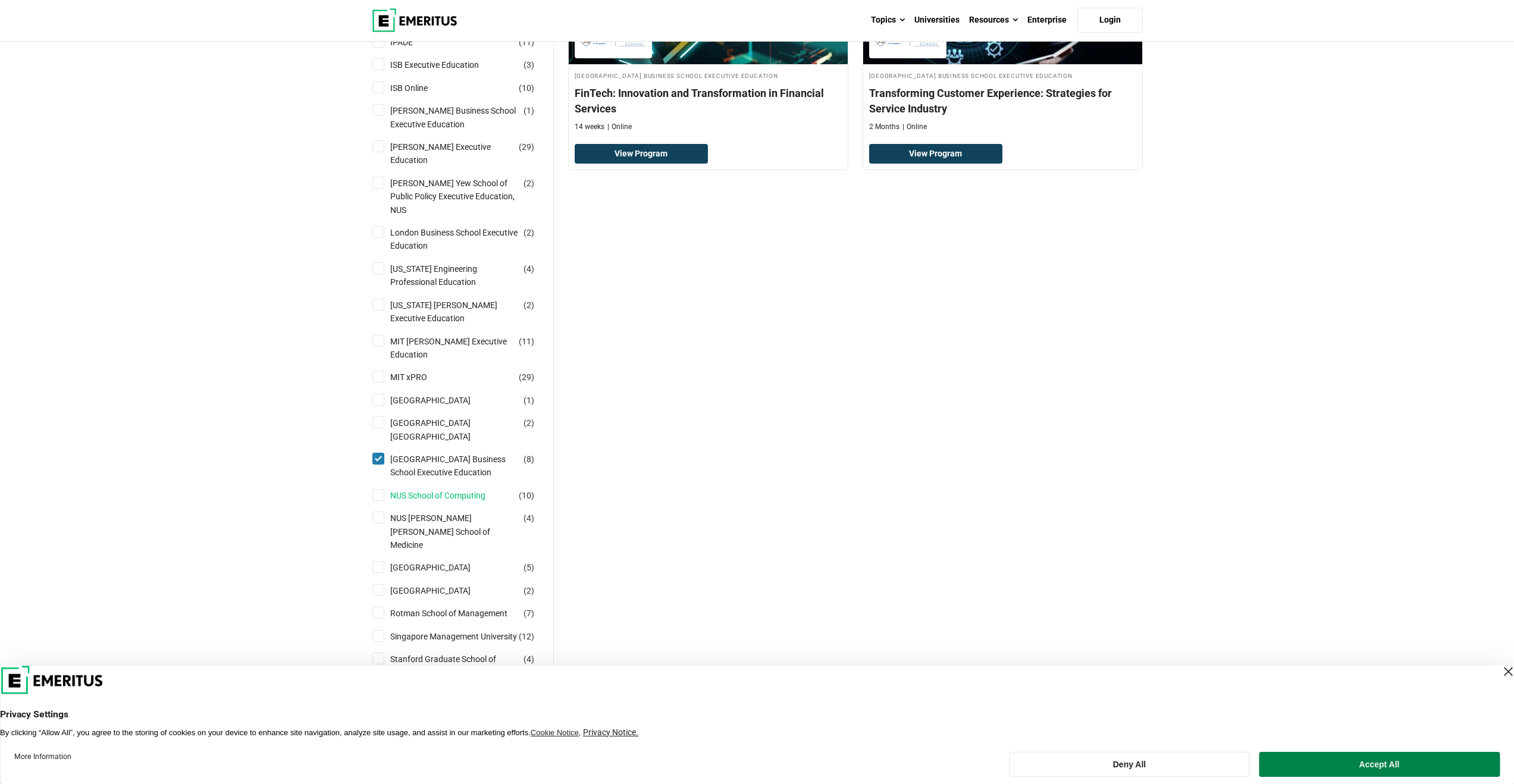
click at [432, 489] on link "NUS School of Computing" at bounding box center [449, 495] width 119 height 13
checkbox input "true"
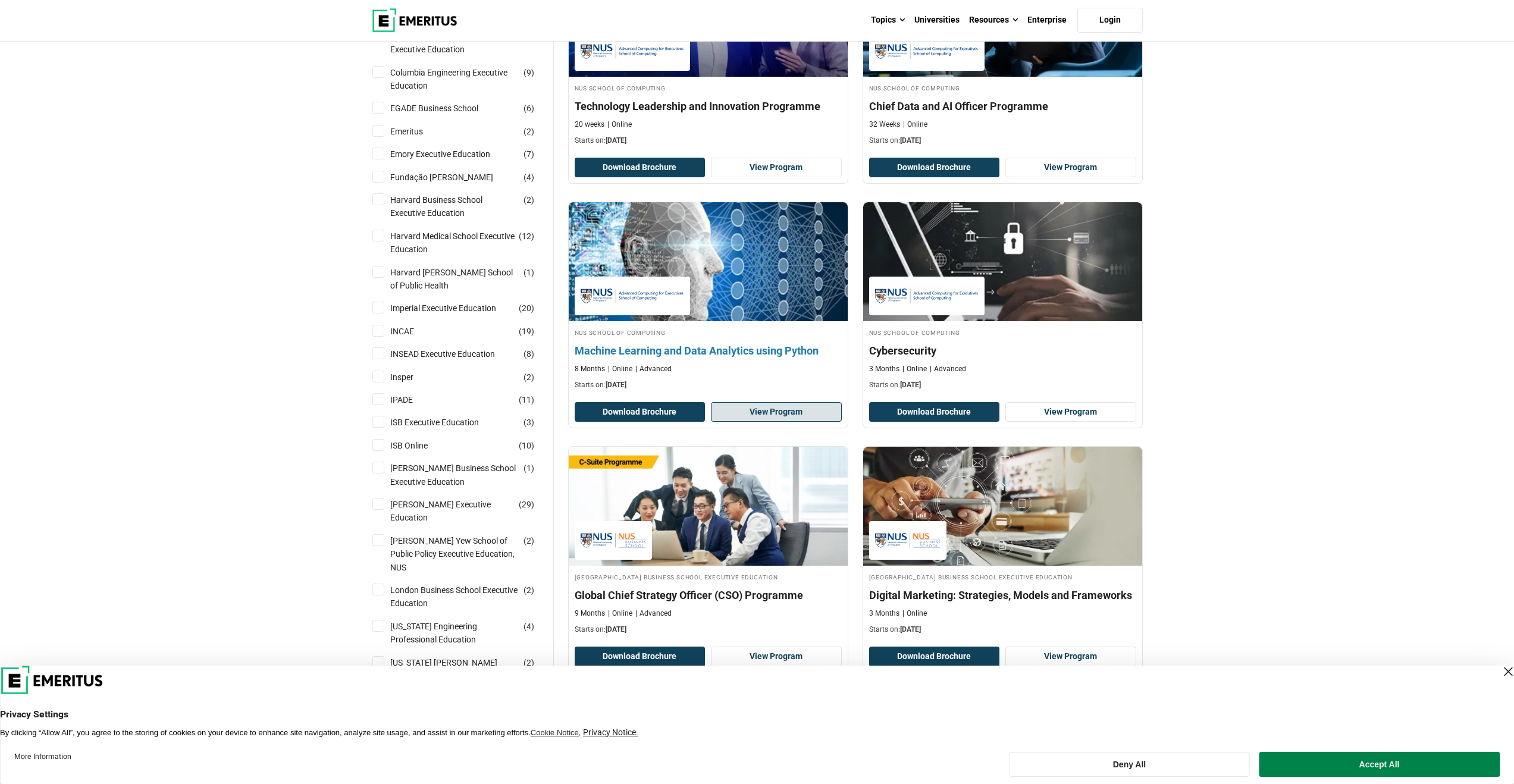
scroll to position [760, 0]
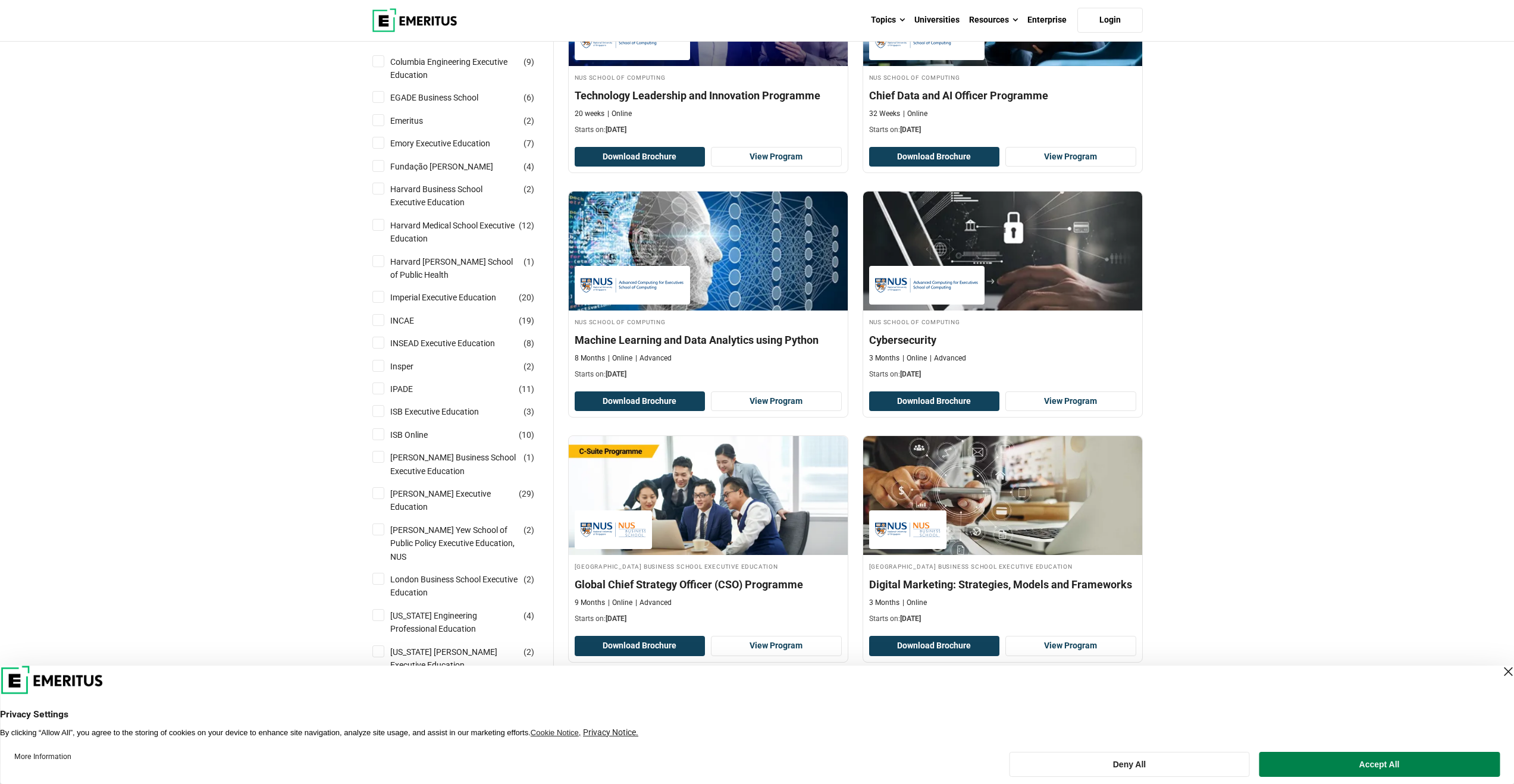
click at [174, 405] on div "Explore Programs leadership marketing project management data science product m…" at bounding box center [757, 795] width 1514 height 3028
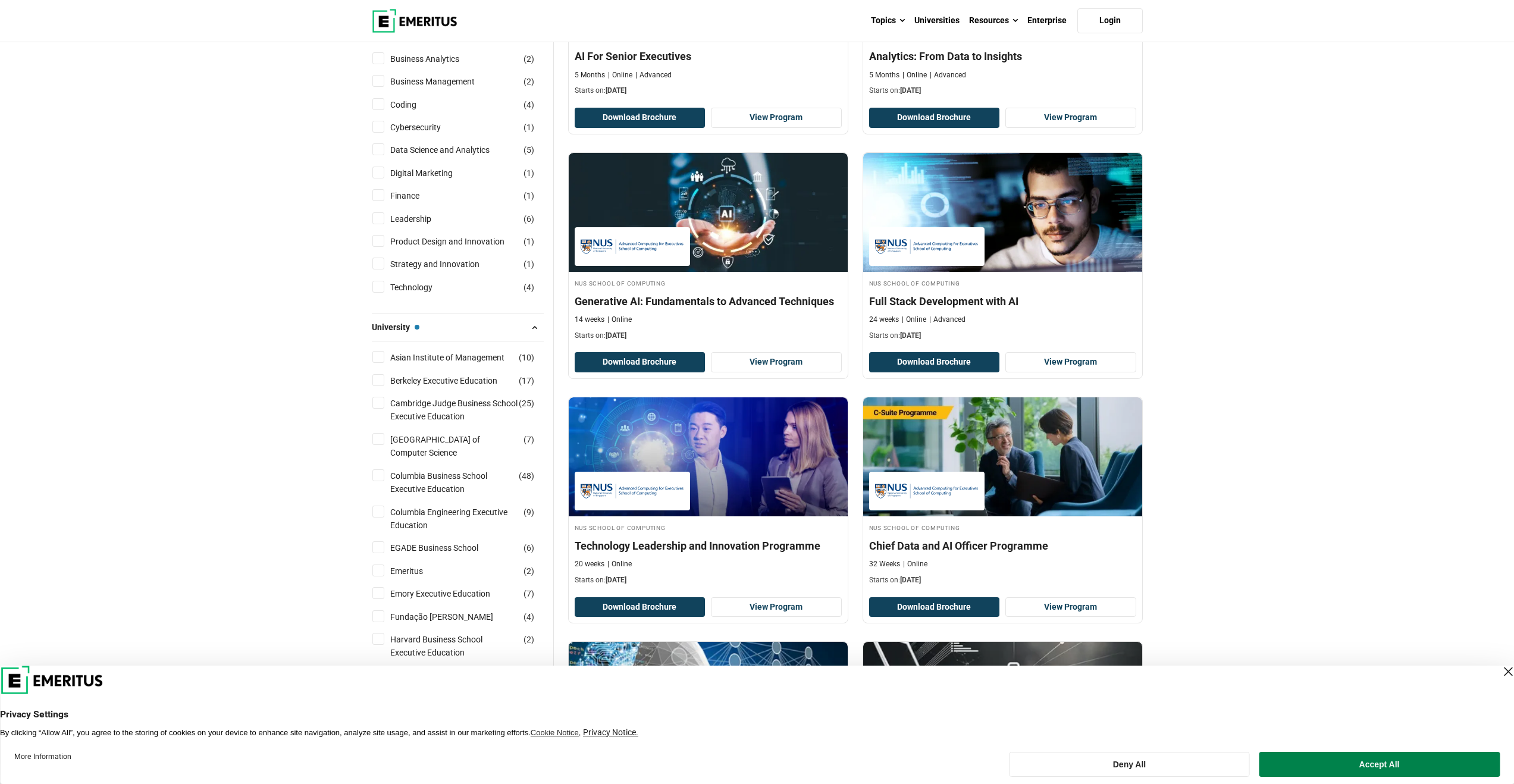
scroll to position [0, 0]
